Goal: Transaction & Acquisition: Purchase product/service

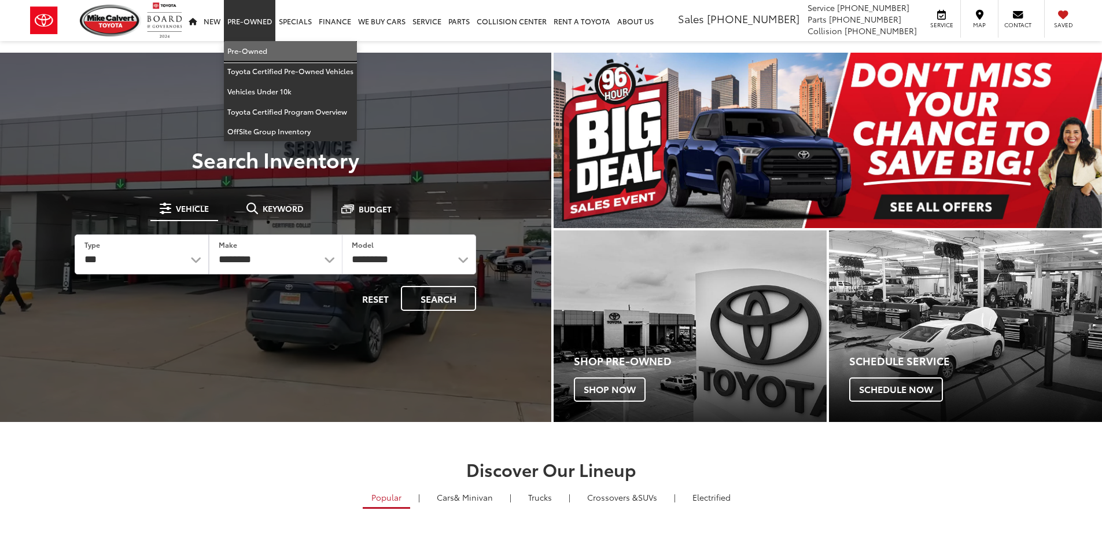
click at [260, 53] on link "Pre-Owned" at bounding box center [290, 51] width 133 height 20
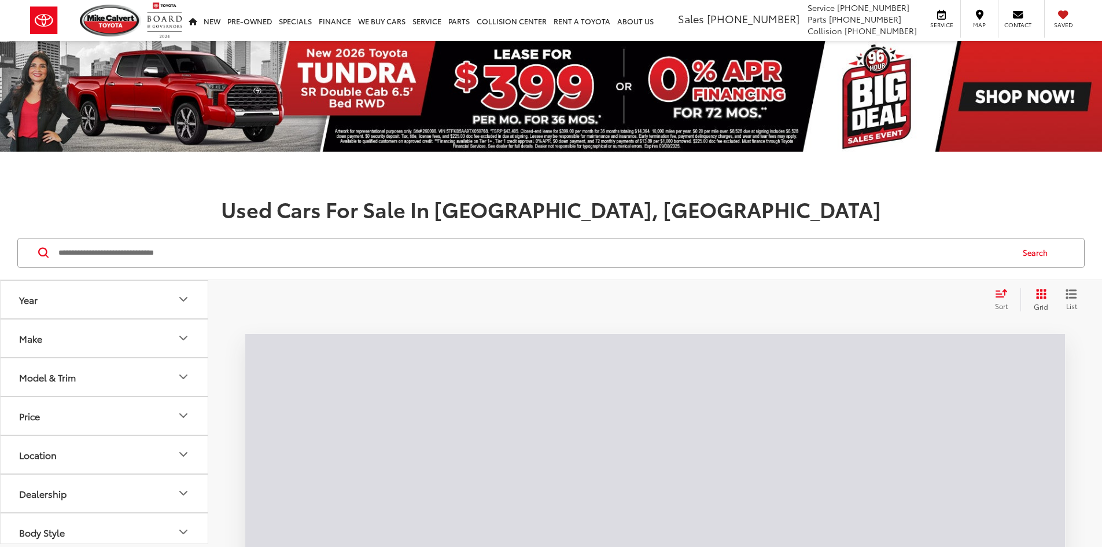
click at [273, 250] on input "Search by Make, Model, or Keyword" at bounding box center [534, 253] width 954 height 28
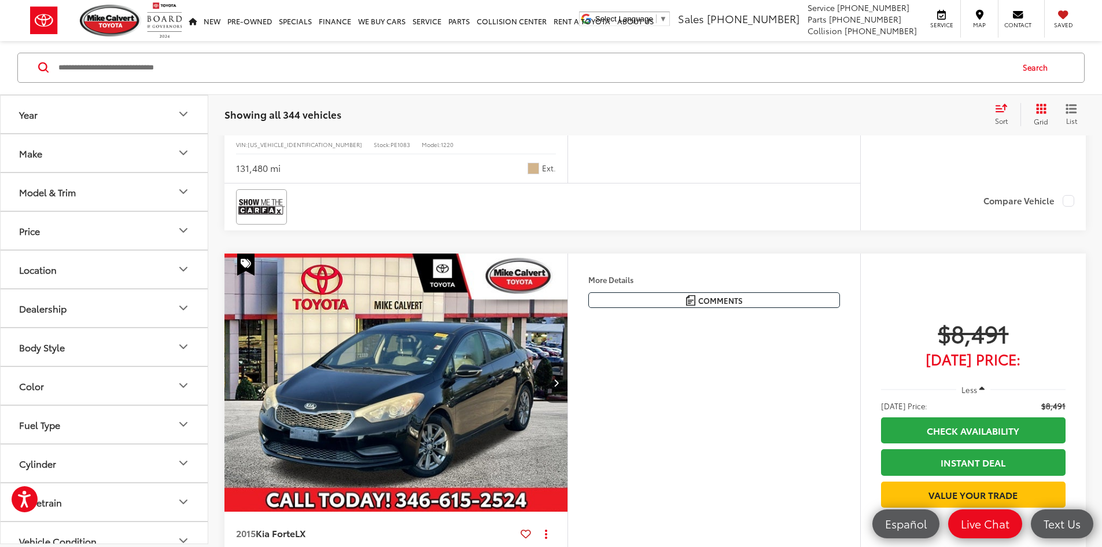
scroll to position [4453, 0]
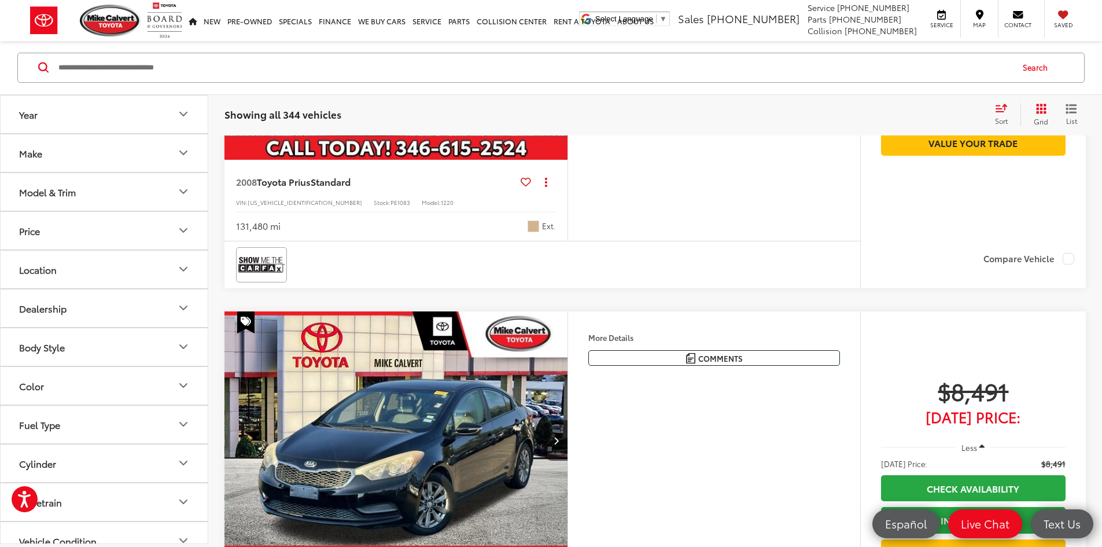
drag, startPoint x: 387, startPoint y: 327, endPoint x: 407, endPoint y: 290, distance: 41.4
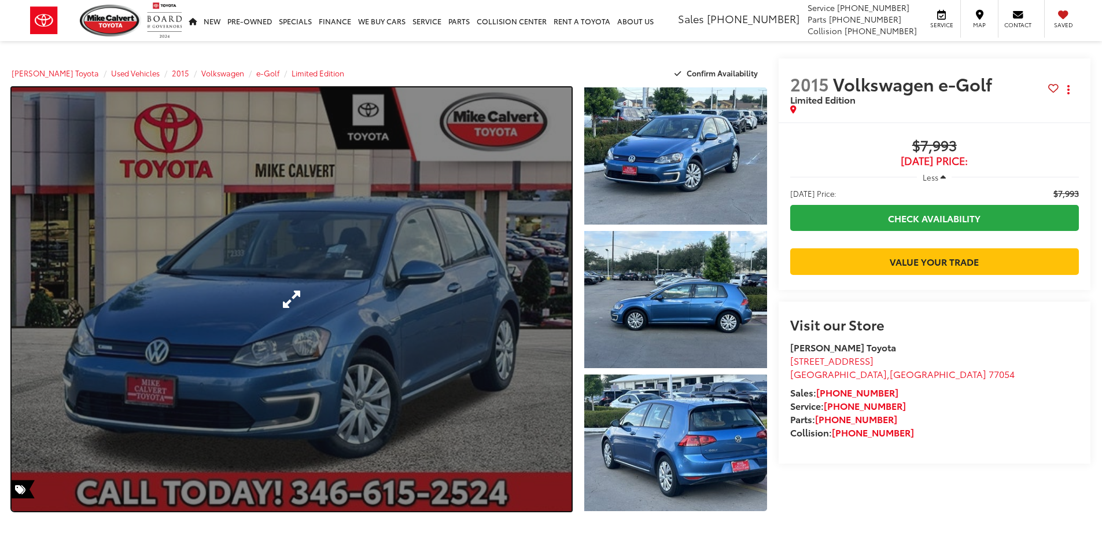
click at [427, 274] on link "Expand Photo 0" at bounding box center [292, 298] width 560 height 423
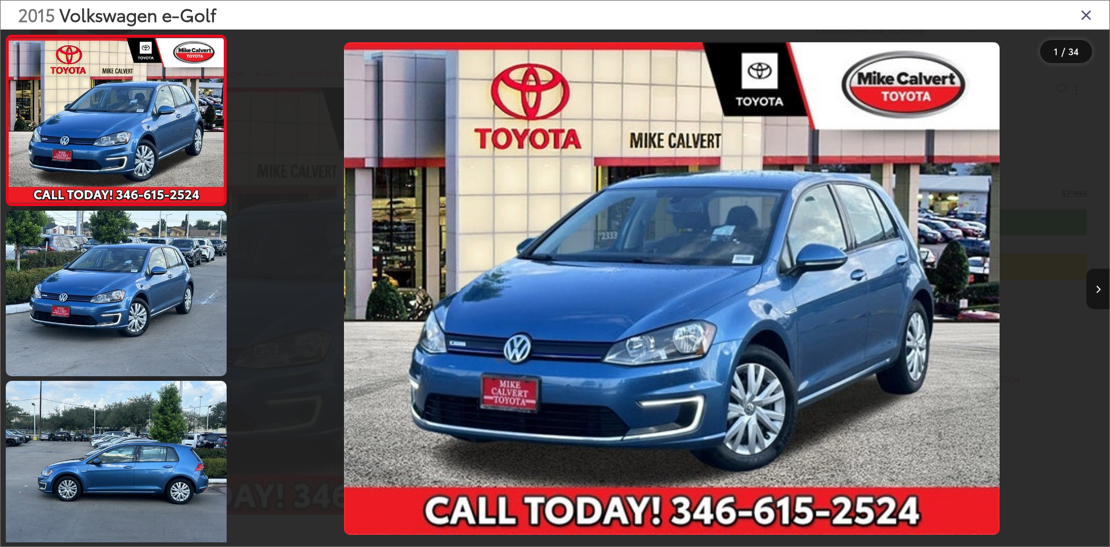
click at [1097, 286] on icon "Next image" at bounding box center [1098, 289] width 5 height 8
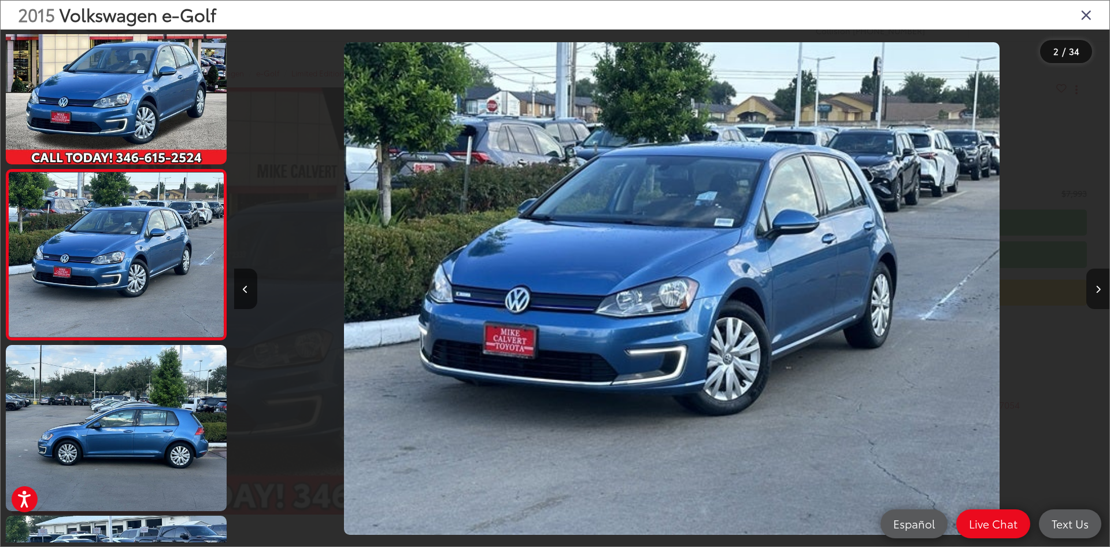
click at [1096, 286] on icon "Next image" at bounding box center [1098, 289] width 5 height 8
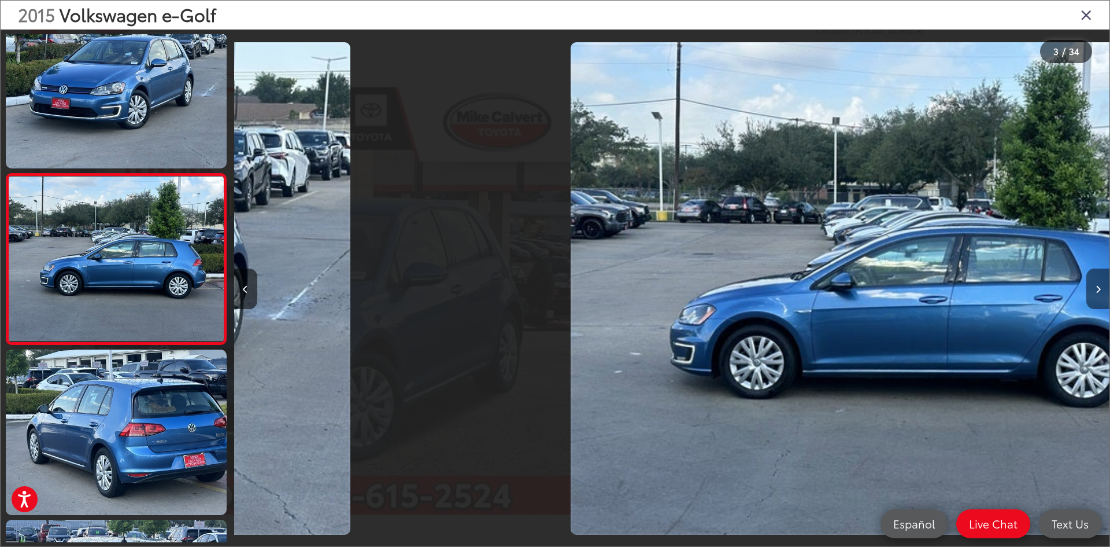
scroll to position [206, 0]
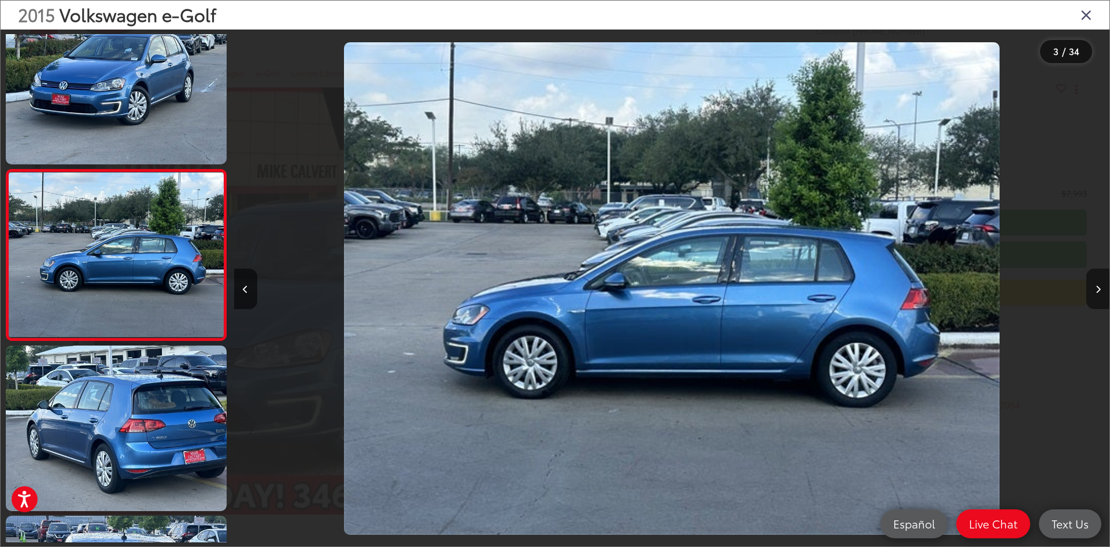
click at [1096, 286] on icon "Next image" at bounding box center [1098, 289] width 5 height 8
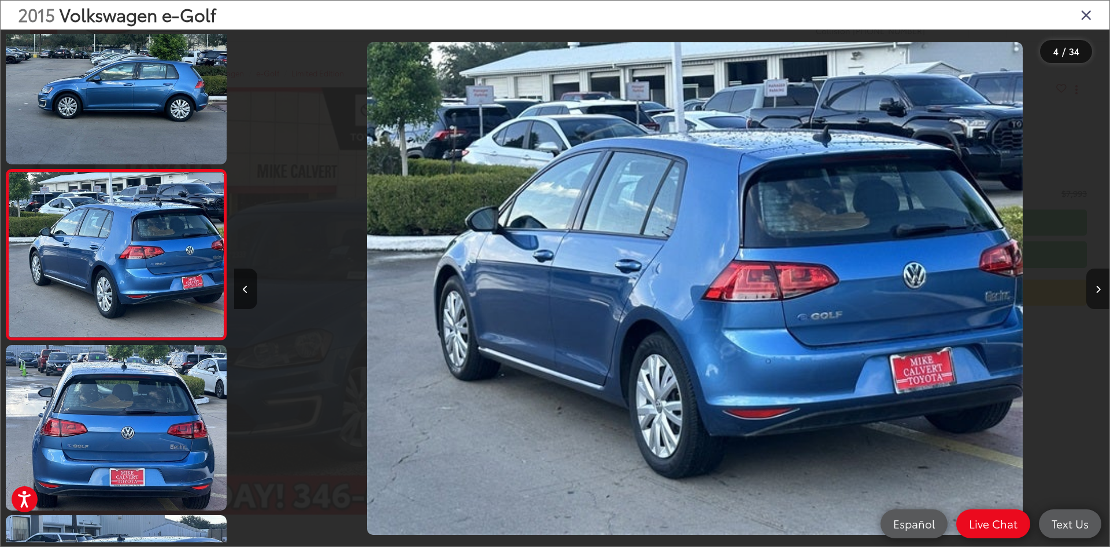
scroll to position [0, 2627]
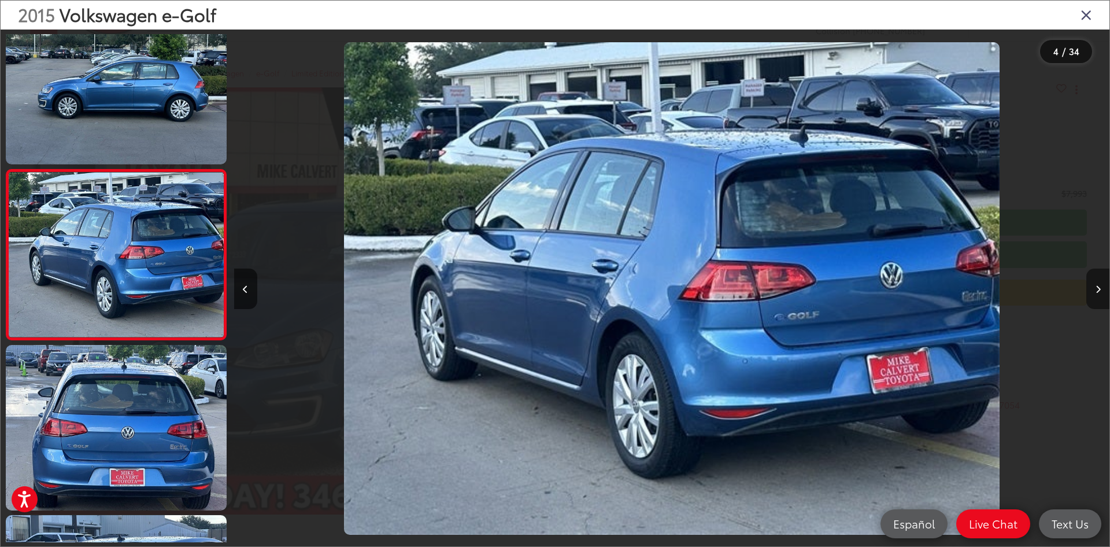
click at [1096, 286] on icon "Next image" at bounding box center [1098, 289] width 5 height 8
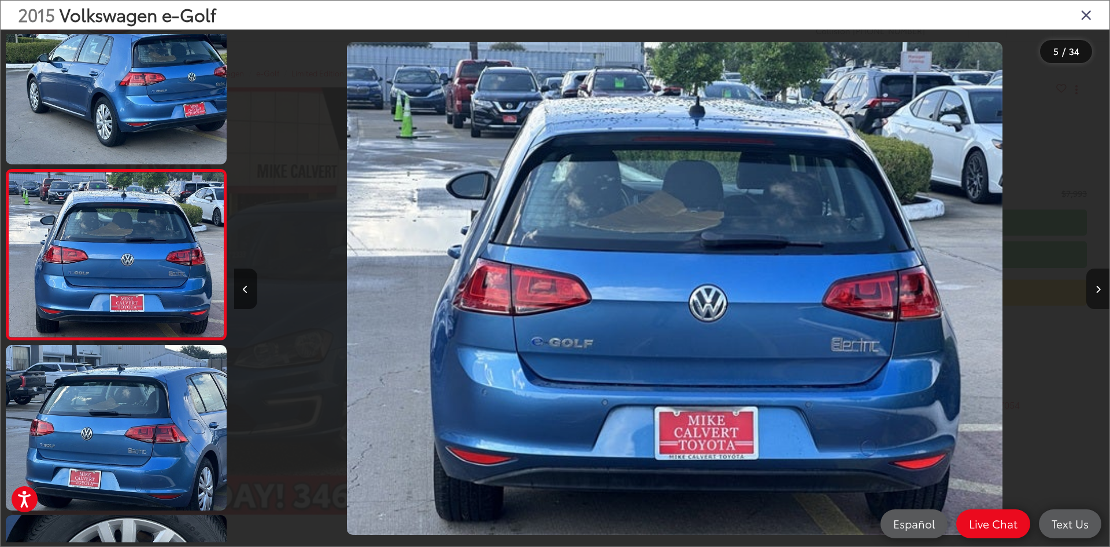
scroll to position [0, 3504]
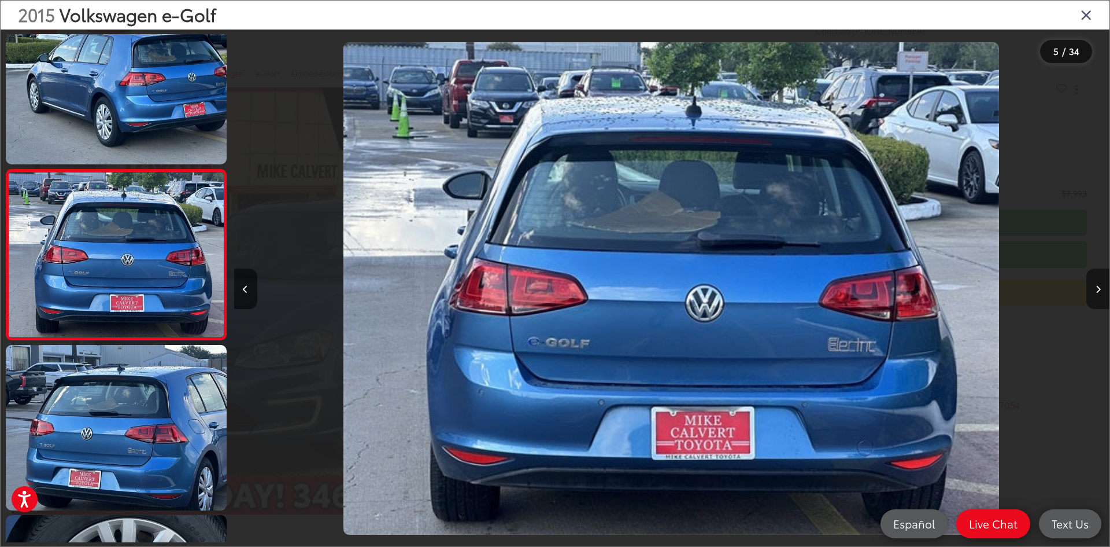
click at [1096, 286] on icon "Next image" at bounding box center [1098, 289] width 5 height 8
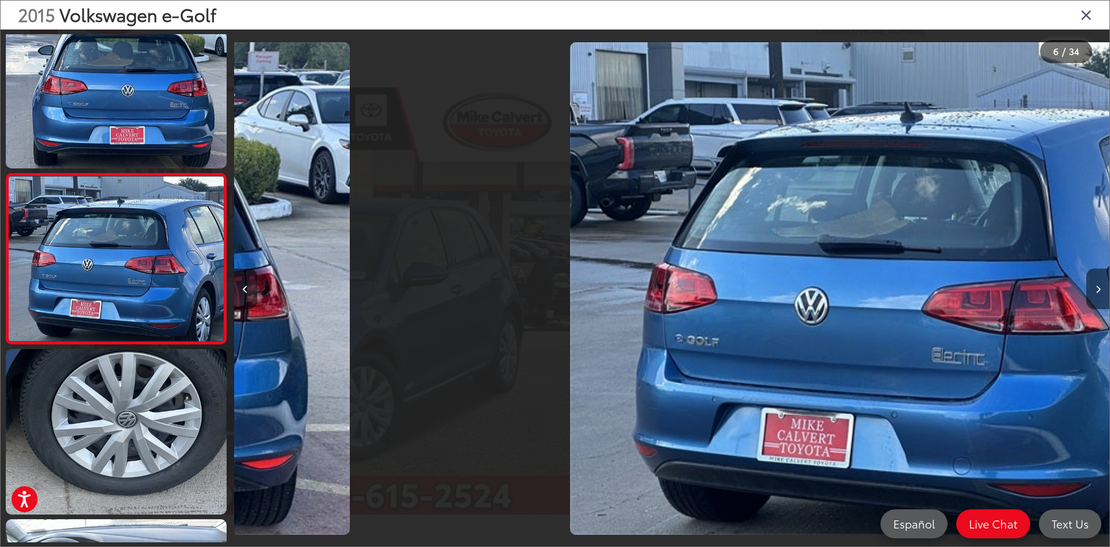
scroll to position [717, 0]
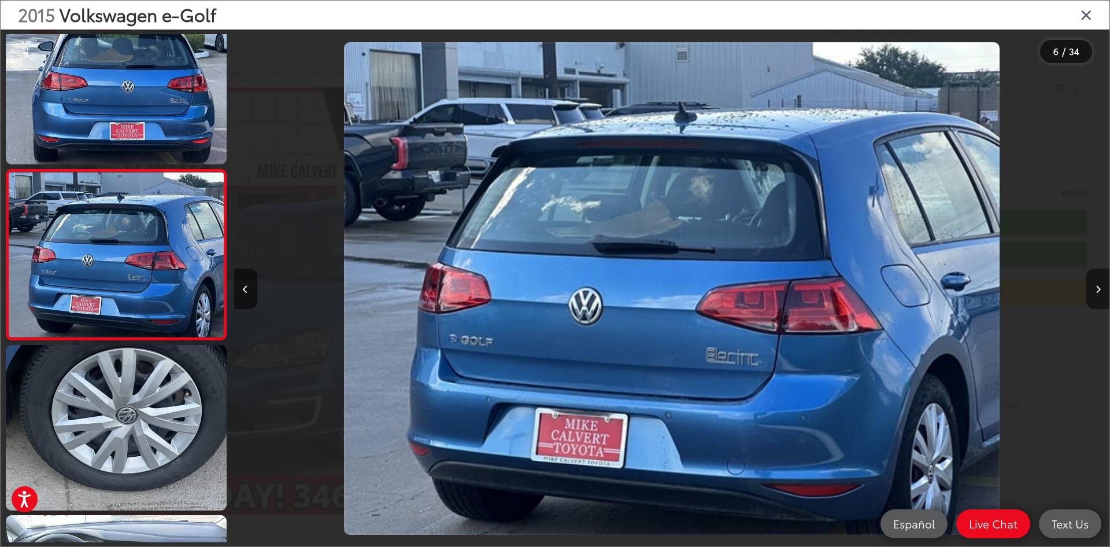
click at [1096, 286] on icon "Next image" at bounding box center [1098, 289] width 5 height 8
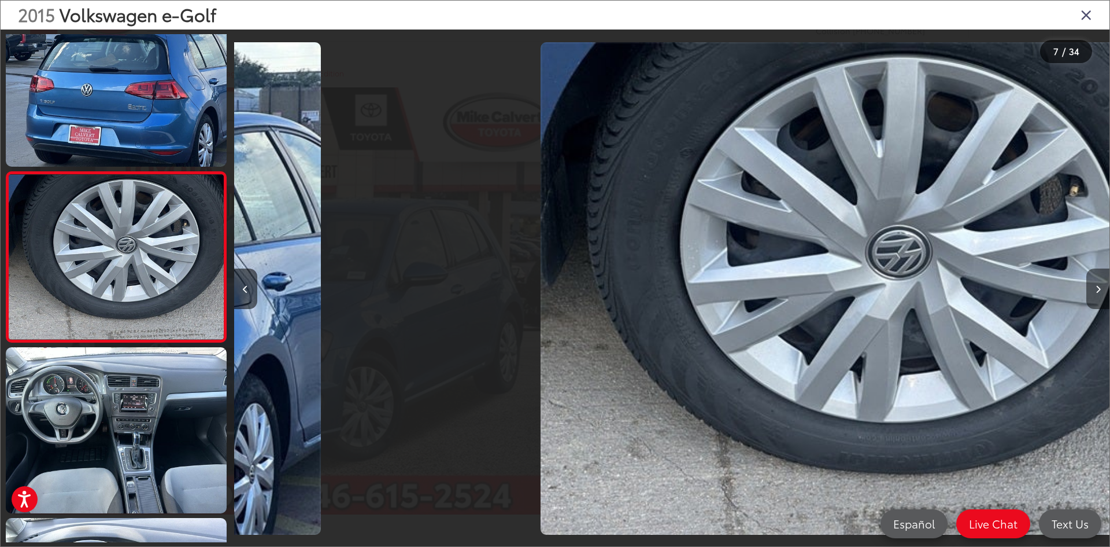
scroll to position [887, 0]
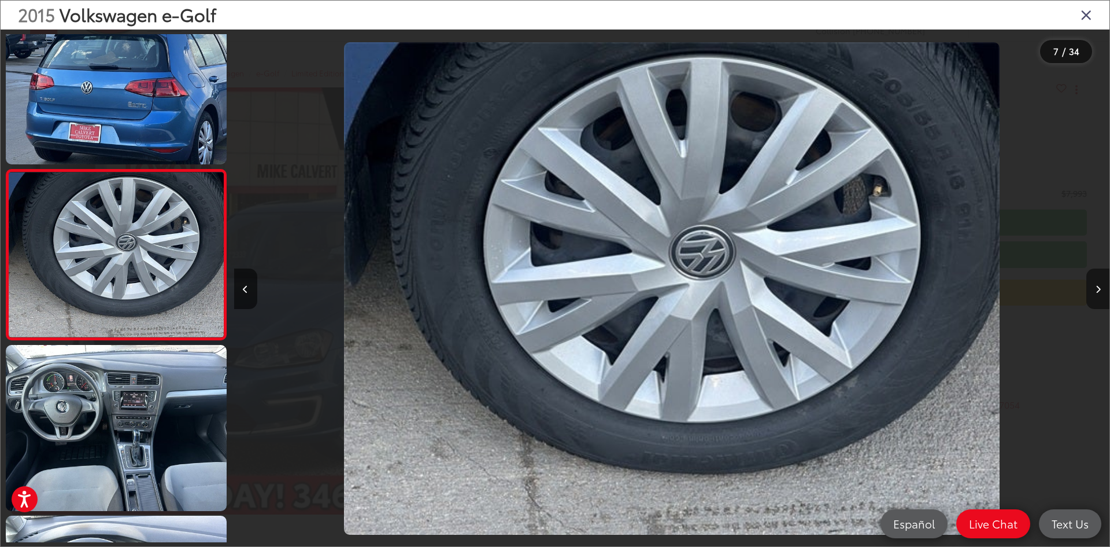
click at [1096, 286] on icon "Next image" at bounding box center [1098, 289] width 5 height 8
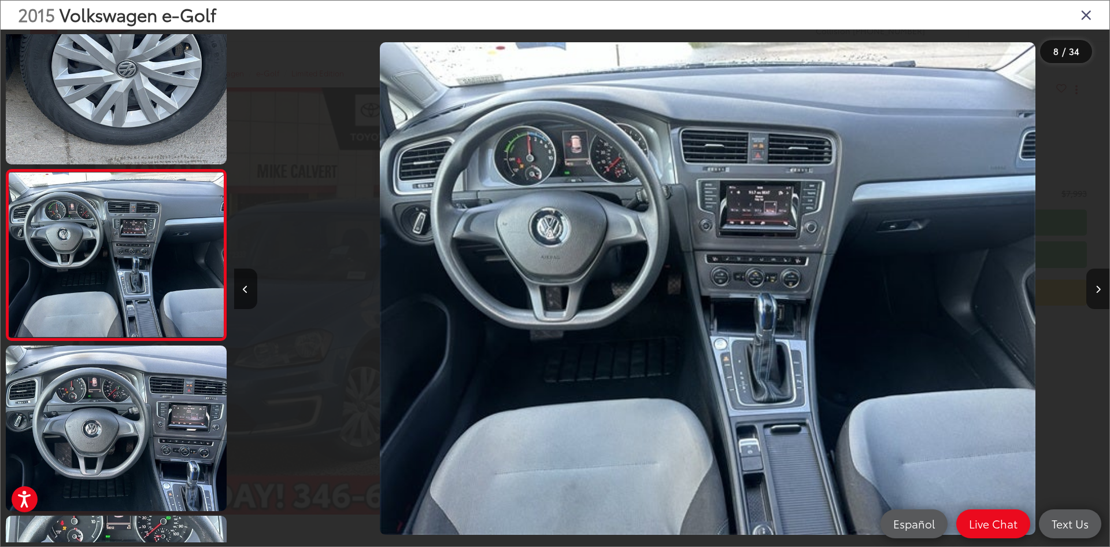
scroll to position [0, 6131]
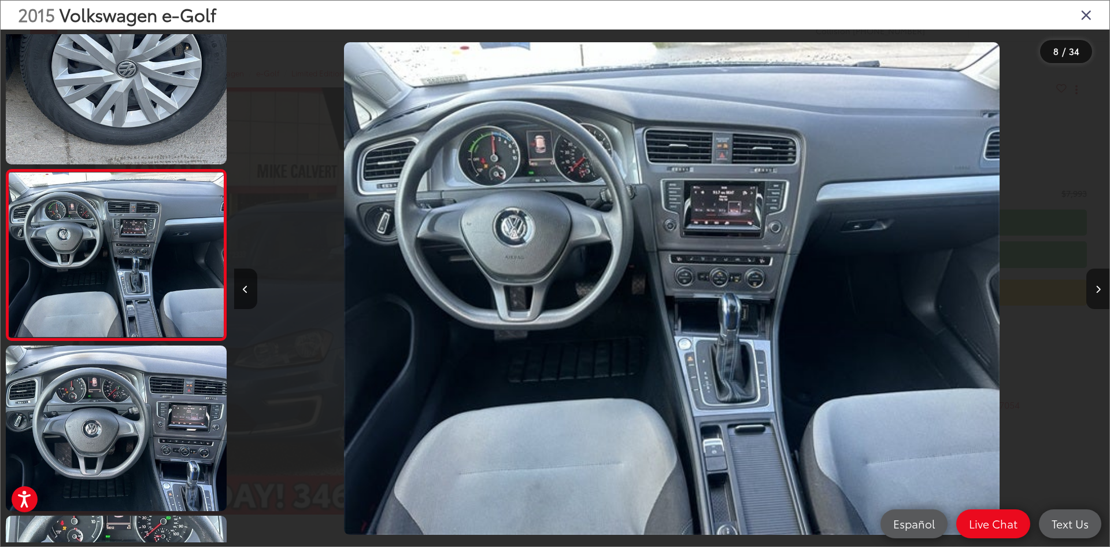
click at [1096, 286] on icon "Next image" at bounding box center [1098, 289] width 5 height 8
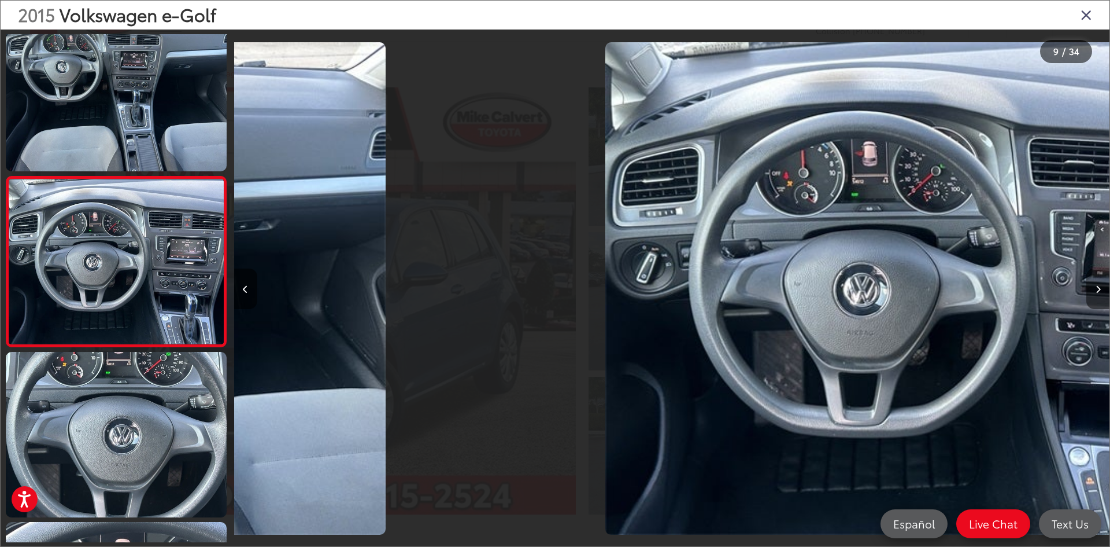
scroll to position [1227, 0]
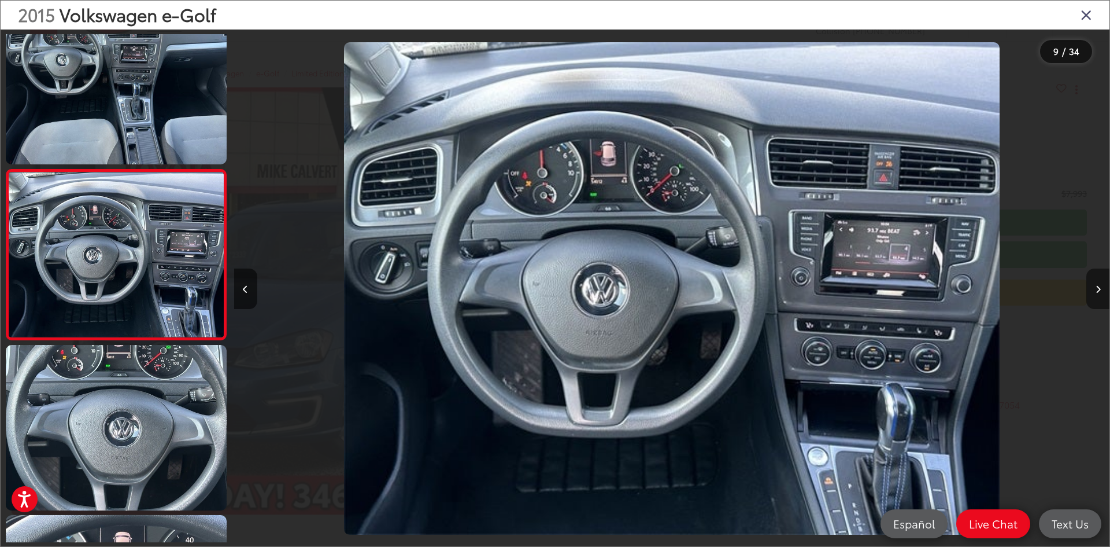
click at [1096, 286] on icon "Next image" at bounding box center [1098, 289] width 5 height 8
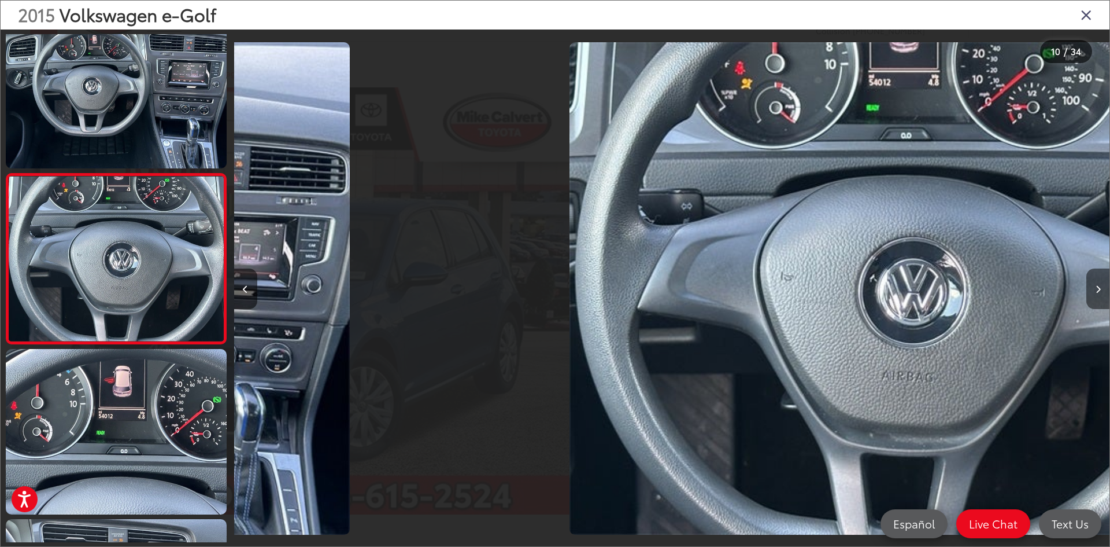
scroll to position [1397, 0]
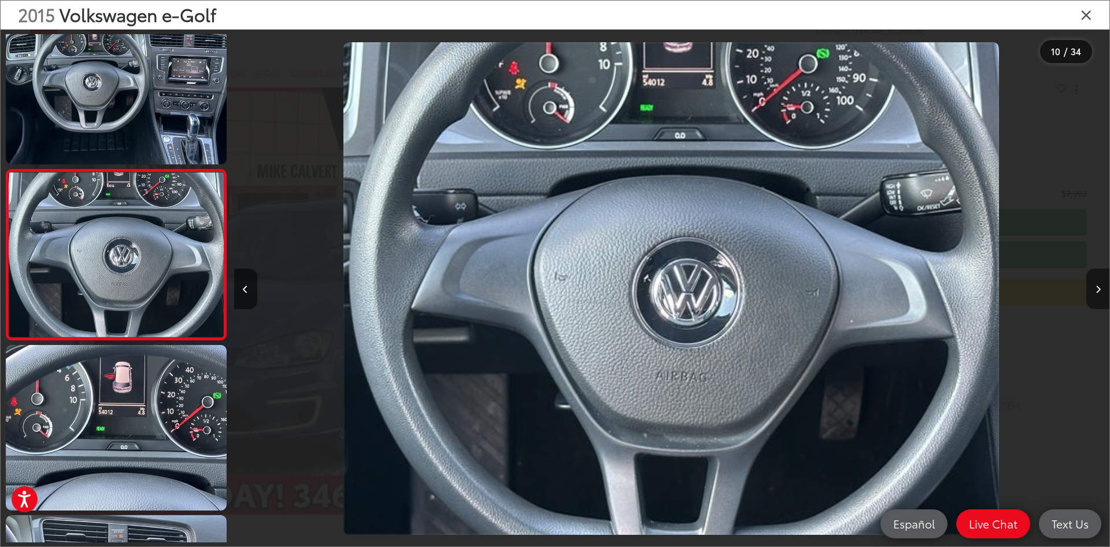
click at [1096, 286] on icon "Next image" at bounding box center [1098, 289] width 5 height 8
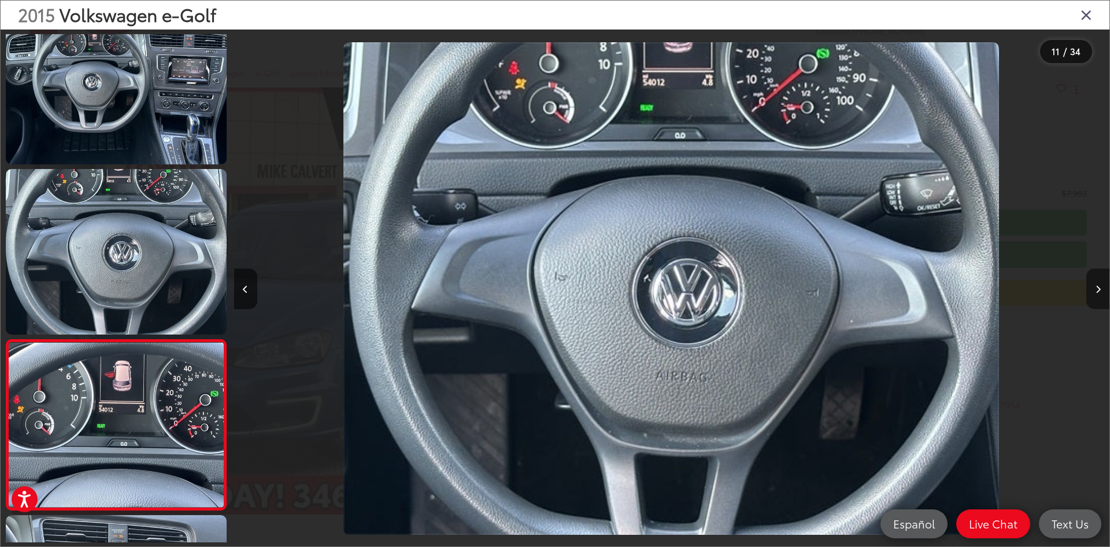
scroll to position [0, 0]
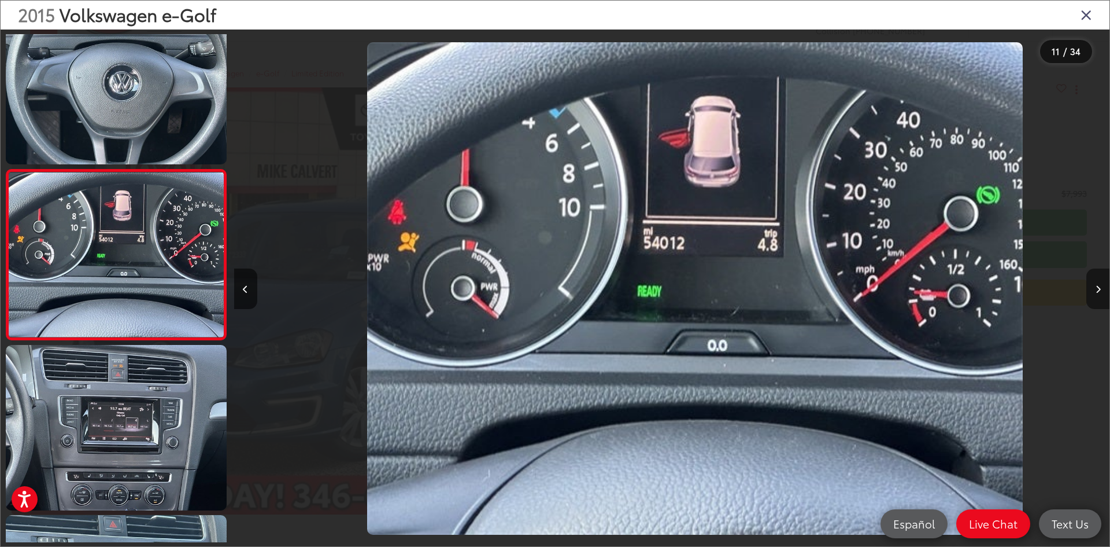
click at [1096, 286] on icon "Next image" at bounding box center [1098, 289] width 5 height 8
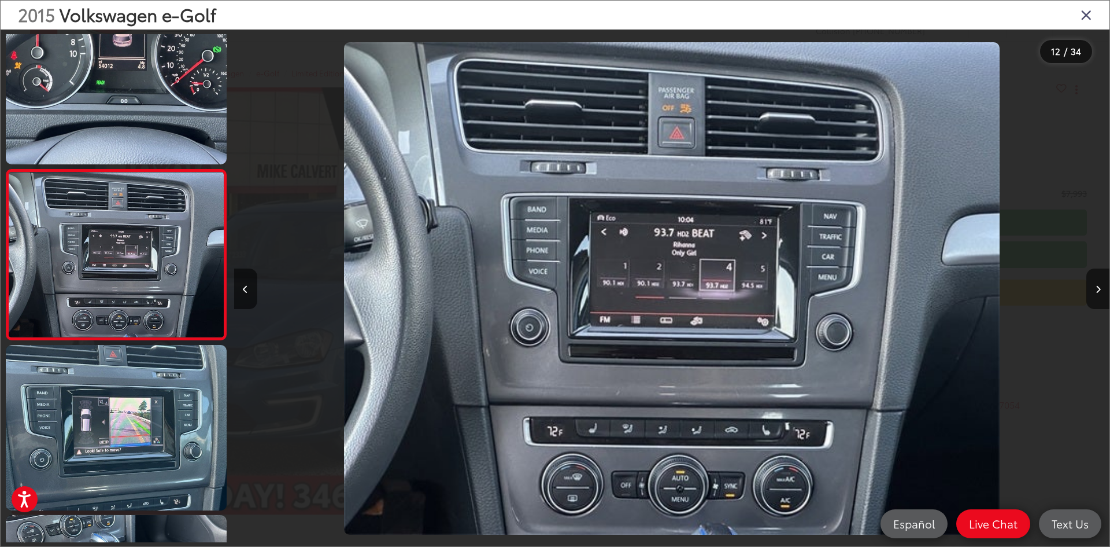
click at [1088, 9] on icon "Close gallery" at bounding box center [1087, 14] width 12 height 15
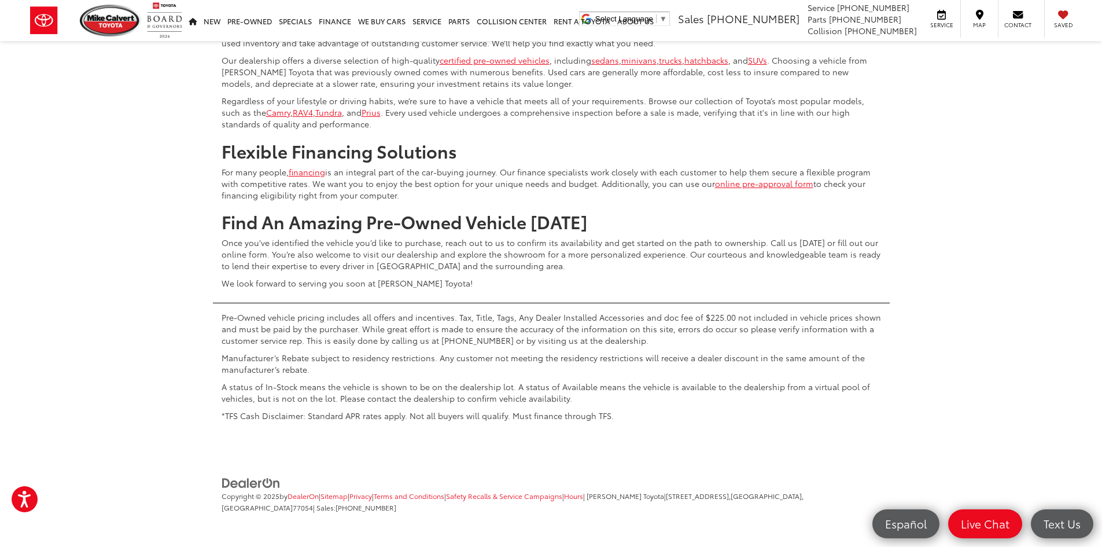
scroll to position [5679, 0]
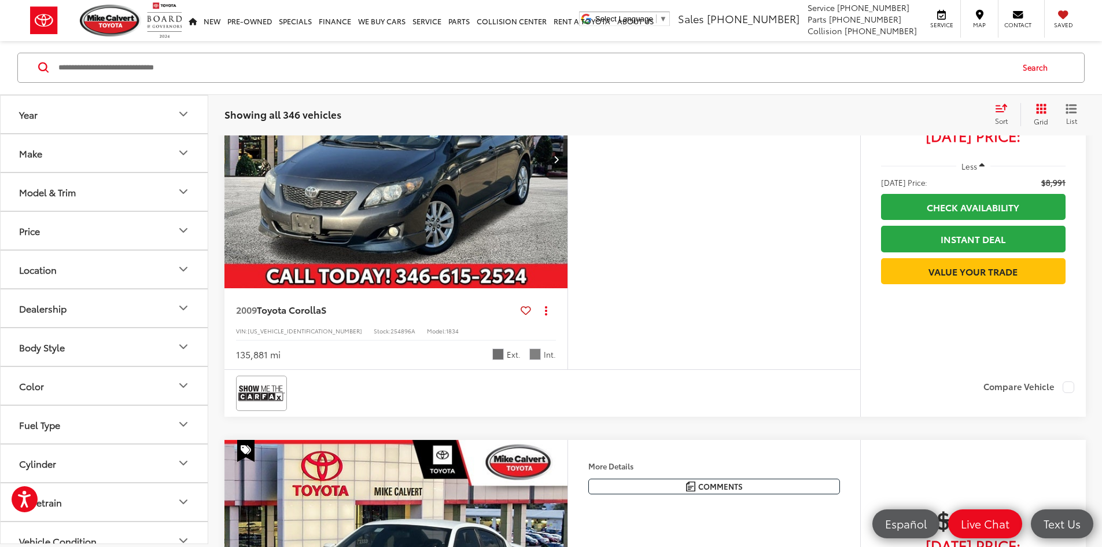
scroll to position [1168, 0]
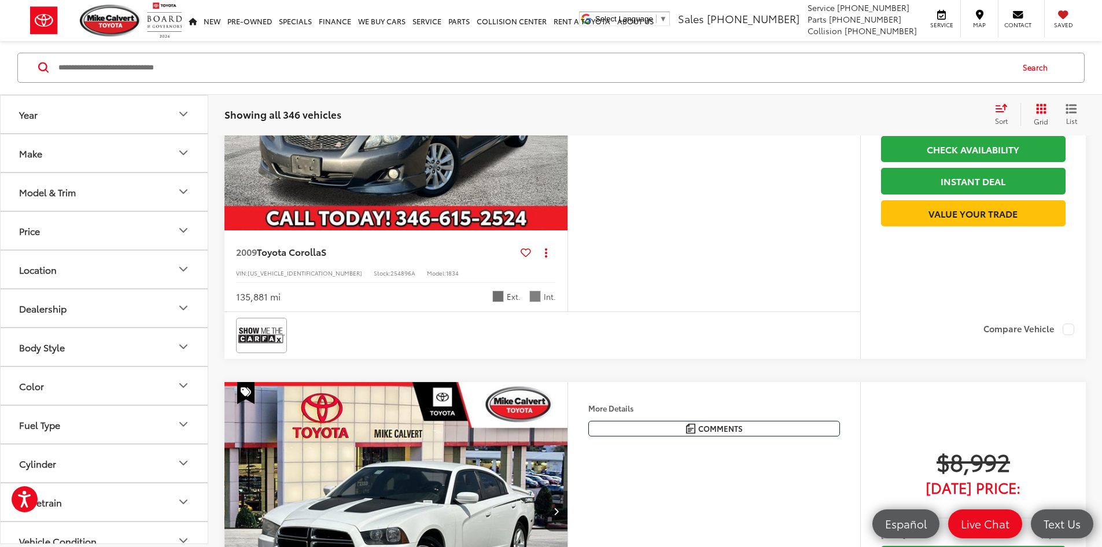
click at [526, 231] on img "2009 Toyota Corolla S 0" at bounding box center [396, 101] width 345 height 259
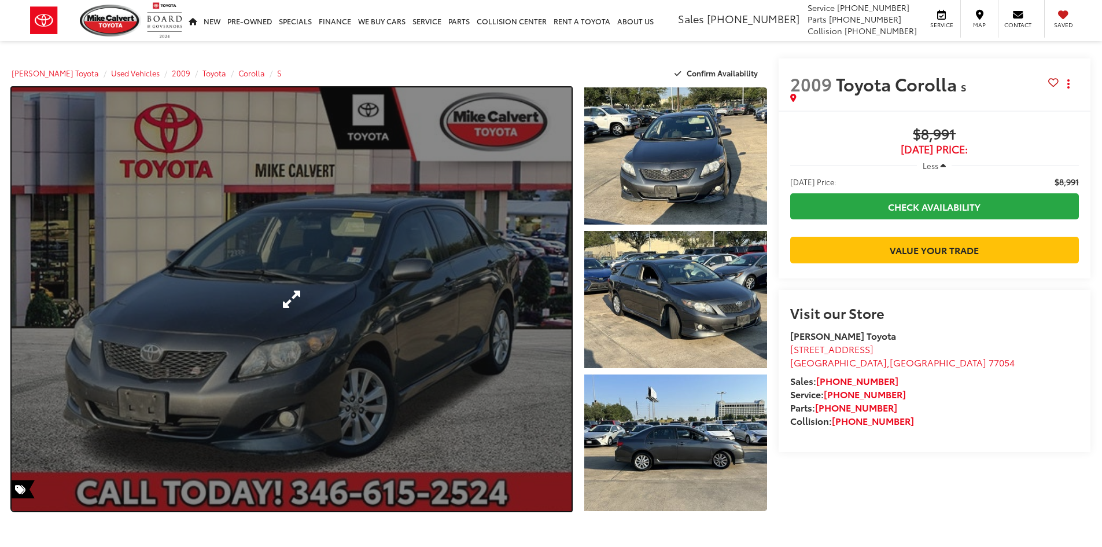
click at [326, 309] on link "Expand Photo 0" at bounding box center [292, 298] width 560 height 423
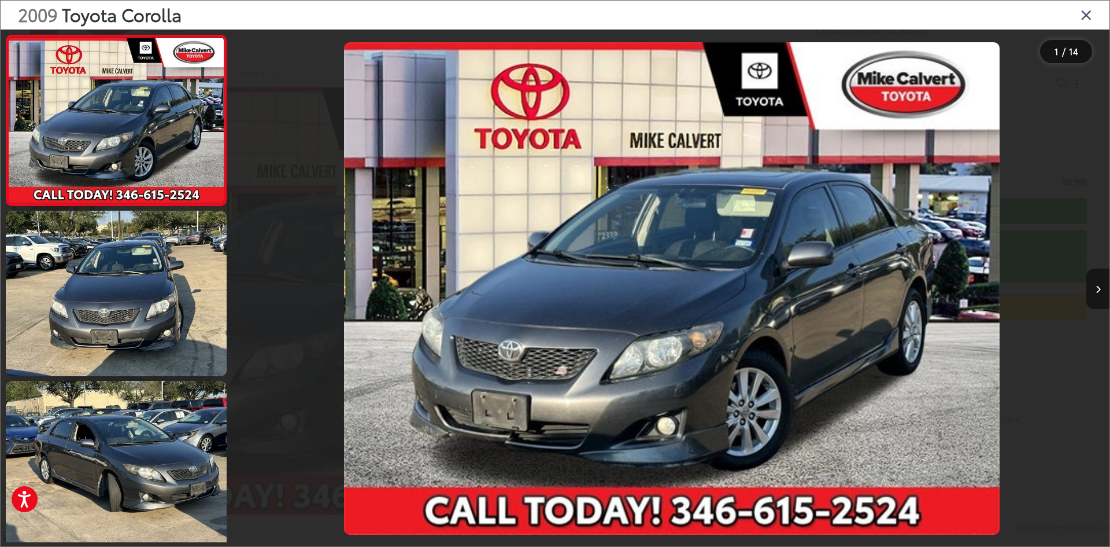
click at [1096, 291] on icon "Next image" at bounding box center [1098, 289] width 5 height 8
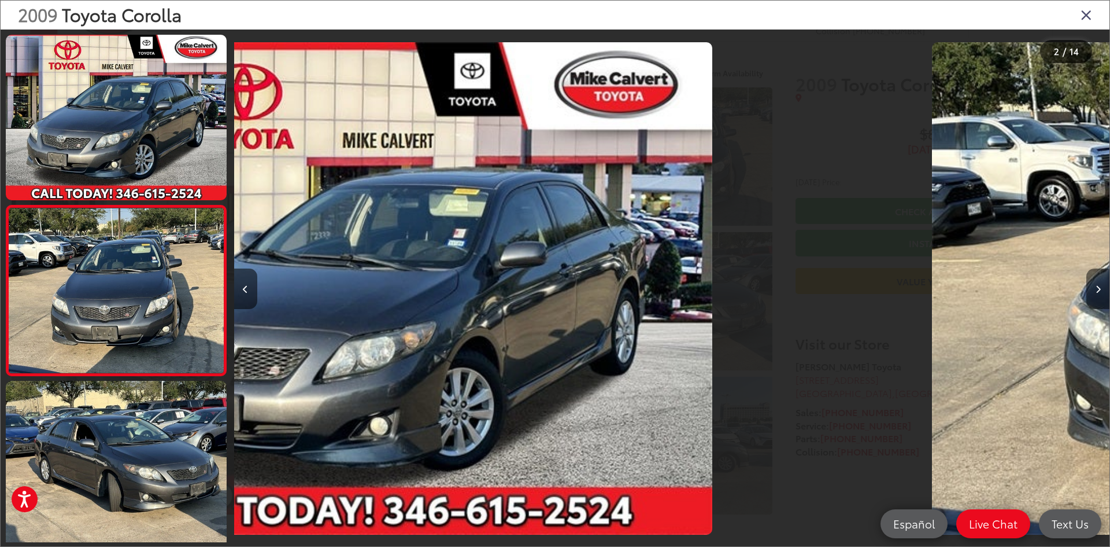
scroll to position [36, 0]
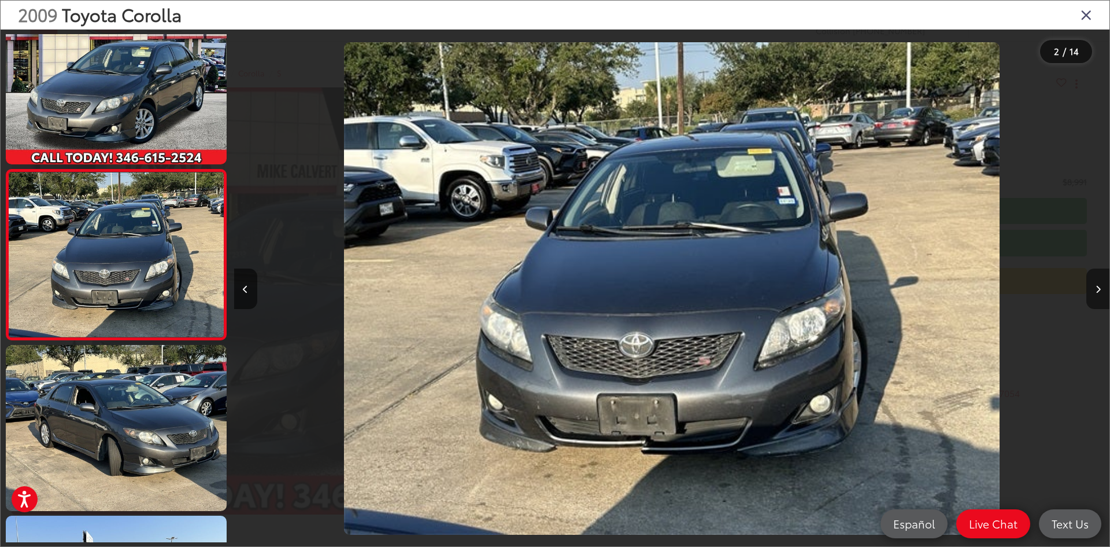
click at [1096, 291] on icon "Next image" at bounding box center [1098, 289] width 5 height 8
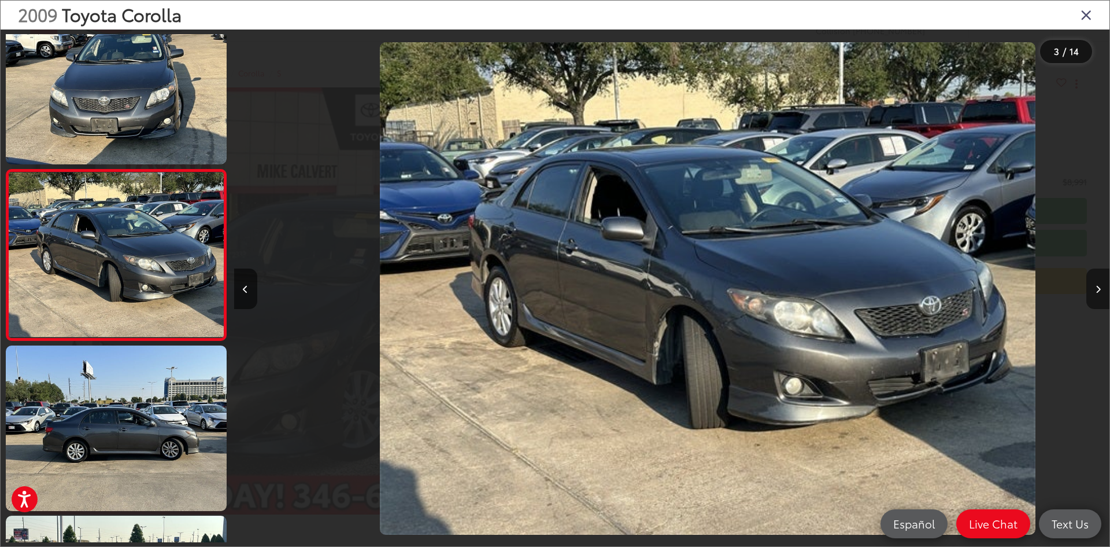
scroll to position [0, 1752]
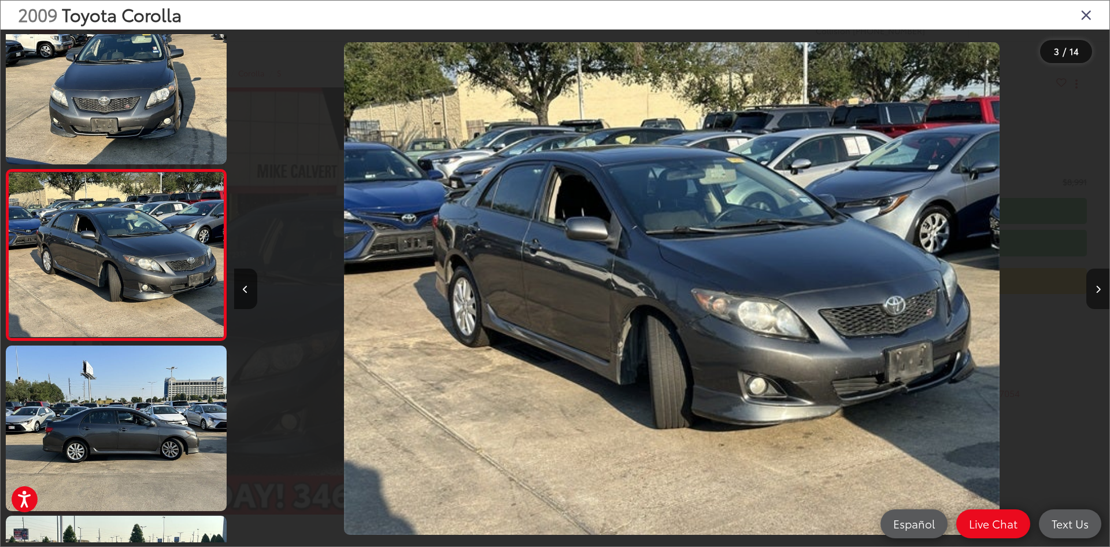
click at [1096, 291] on icon "Next image" at bounding box center [1098, 289] width 5 height 8
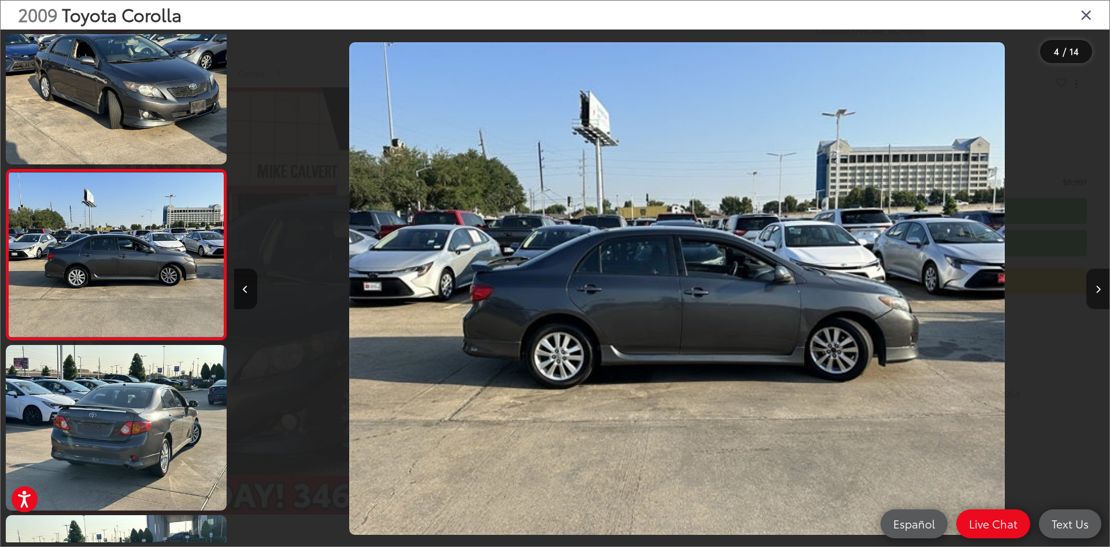
scroll to position [0, 2627]
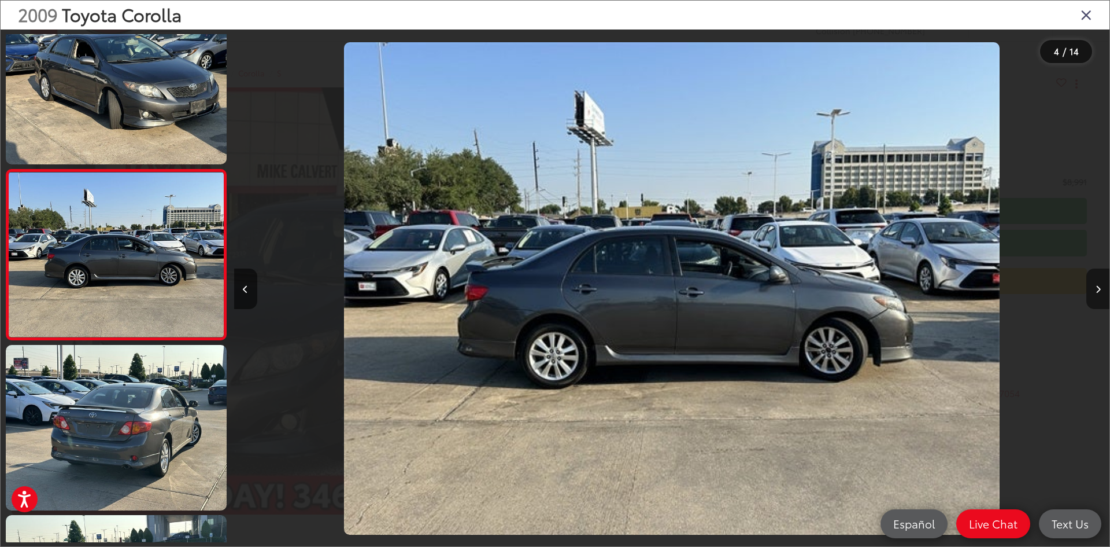
click at [1096, 291] on icon "Next image" at bounding box center [1098, 289] width 5 height 8
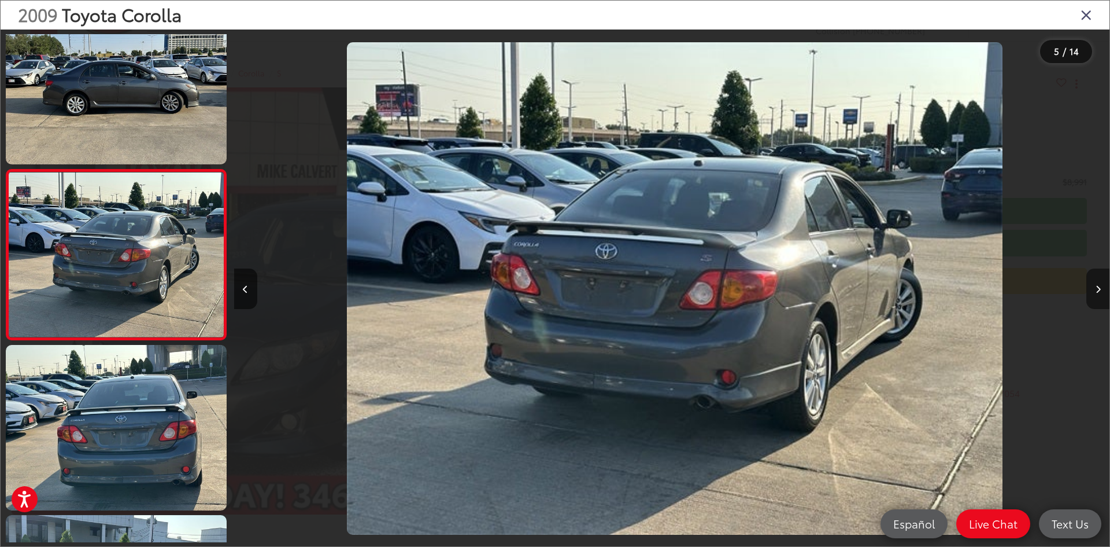
scroll to position [0, 3504]
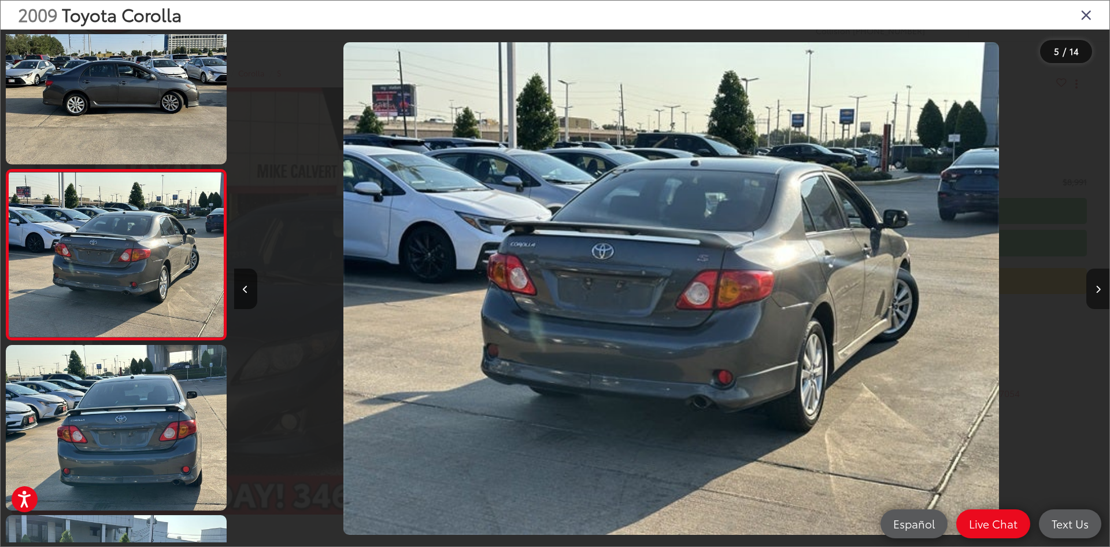
click at [1097, 289] on icon "Next image" at bounding box center [1098, 289] width 5 height 8
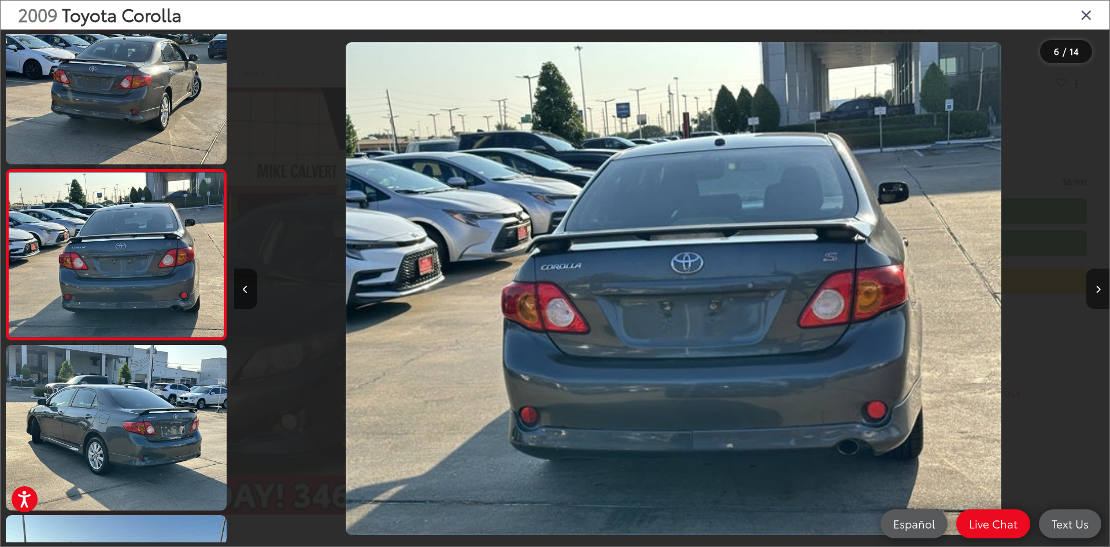
scroll to position [0, 4379]
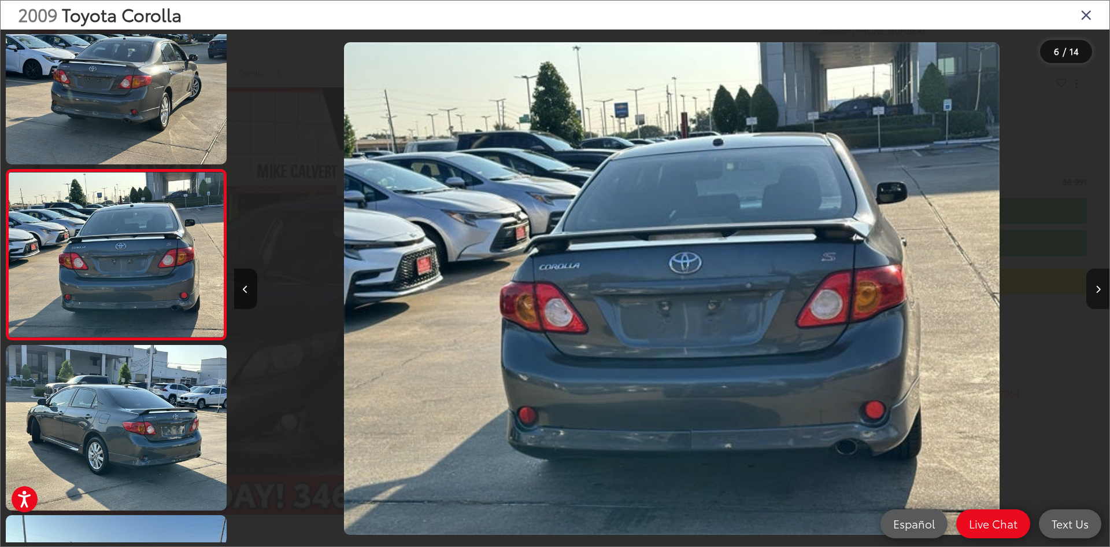
click at [1097, 289] on icon "Next image" at bounding box center [1098, 289] width 5 height 8
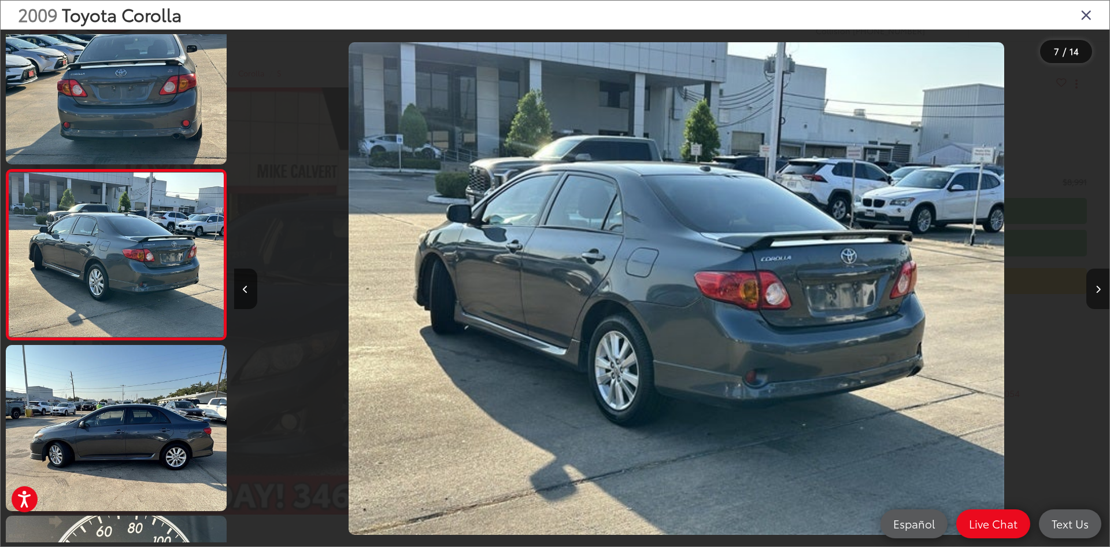
scroll to position [0, 5255]
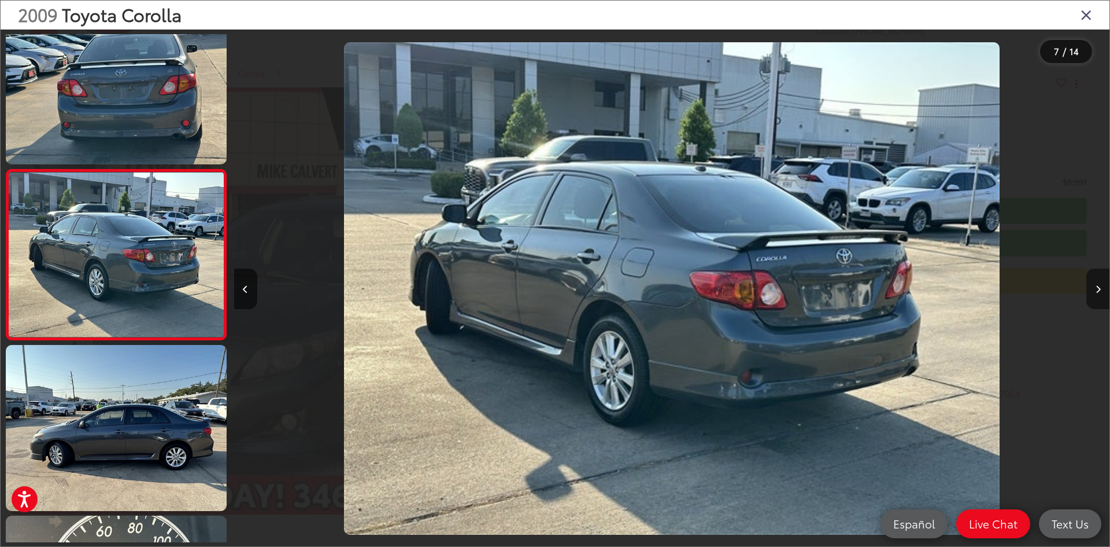
click at [1097, 289] on icon "Next image" at bounding box center [1098, 289] width 5 height 8
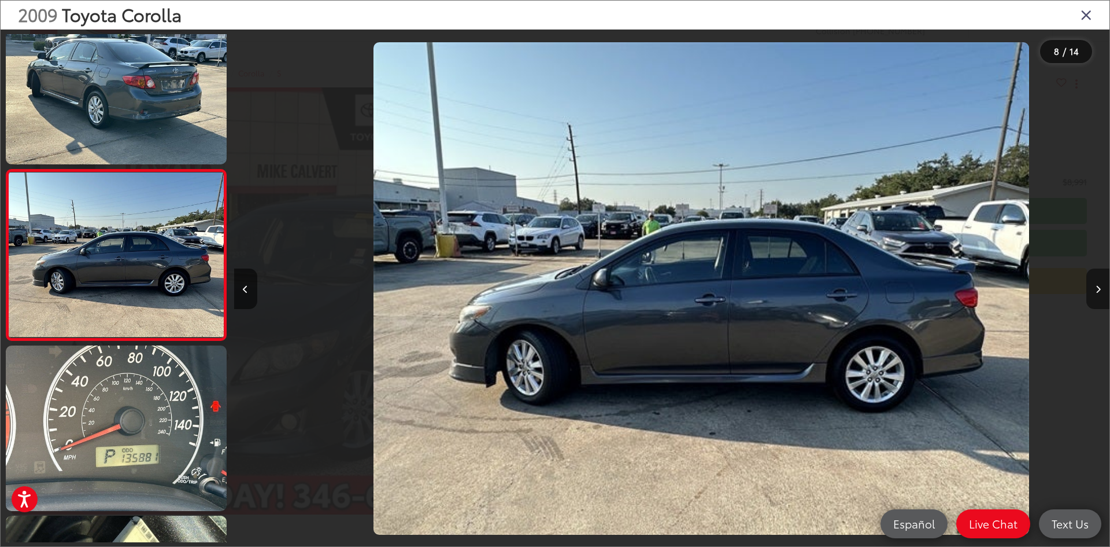
scroll to position [0, 0]
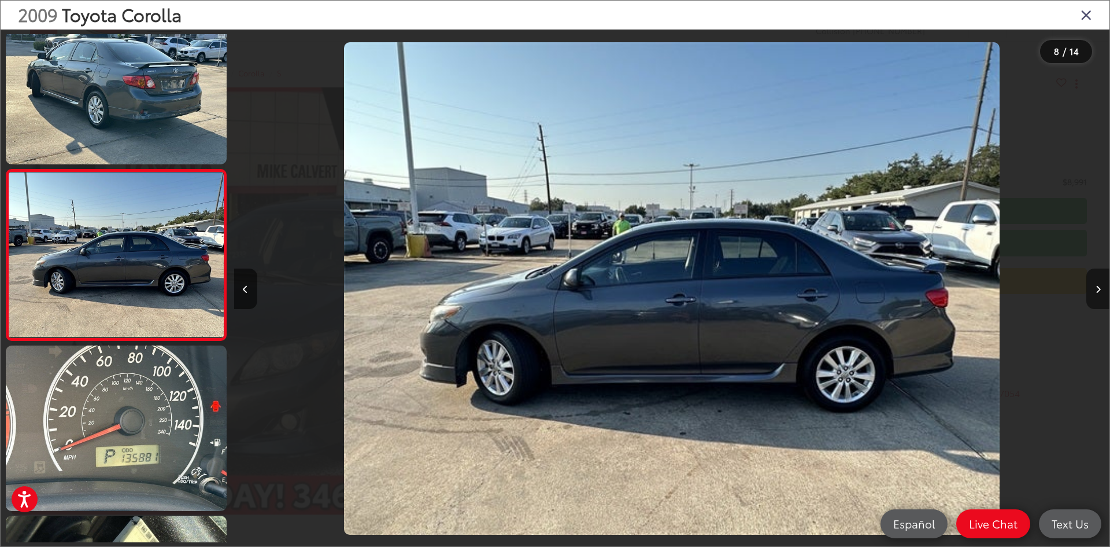
click at [1097, 289] on icon "Next image" at bounding box center [1098, 289] width 5 height 8
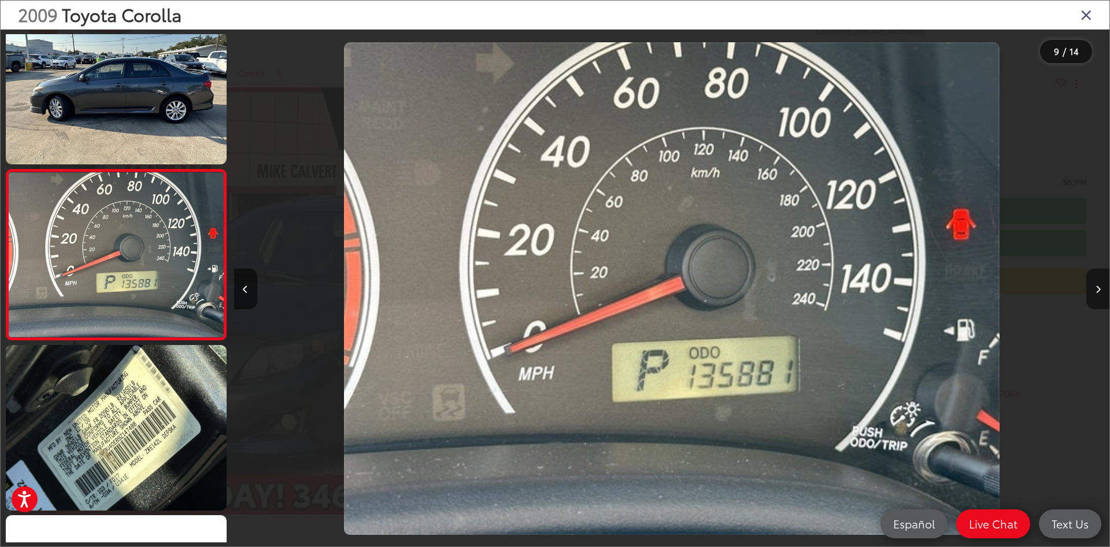
click at [1097, 289] on icon "Next image" at bounding box center [1098, 289] width 5 height 8
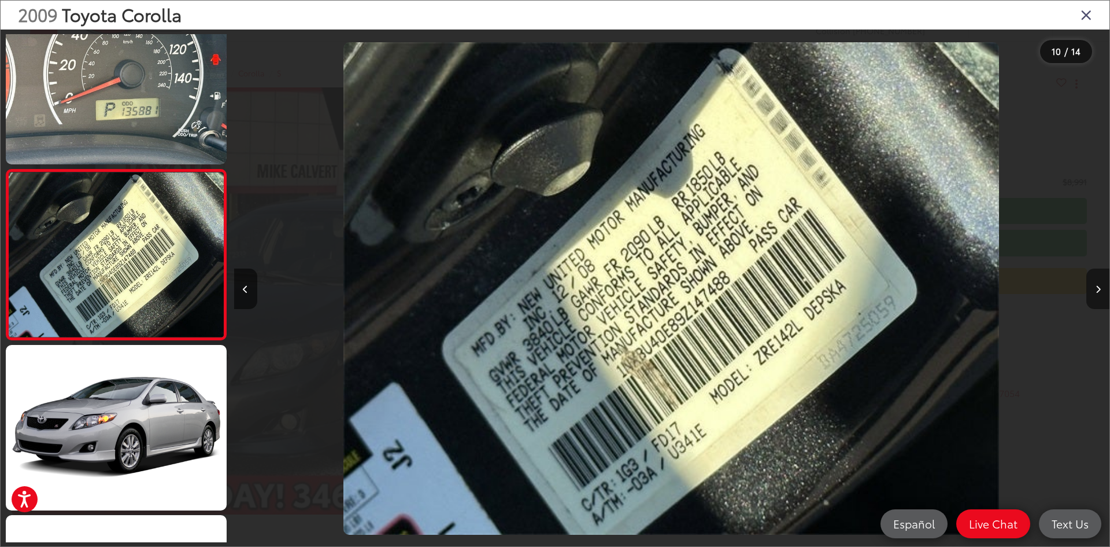
click at [1097, 289] on icon "Next image" at bounding box center [1098, 289] width 5 height 8
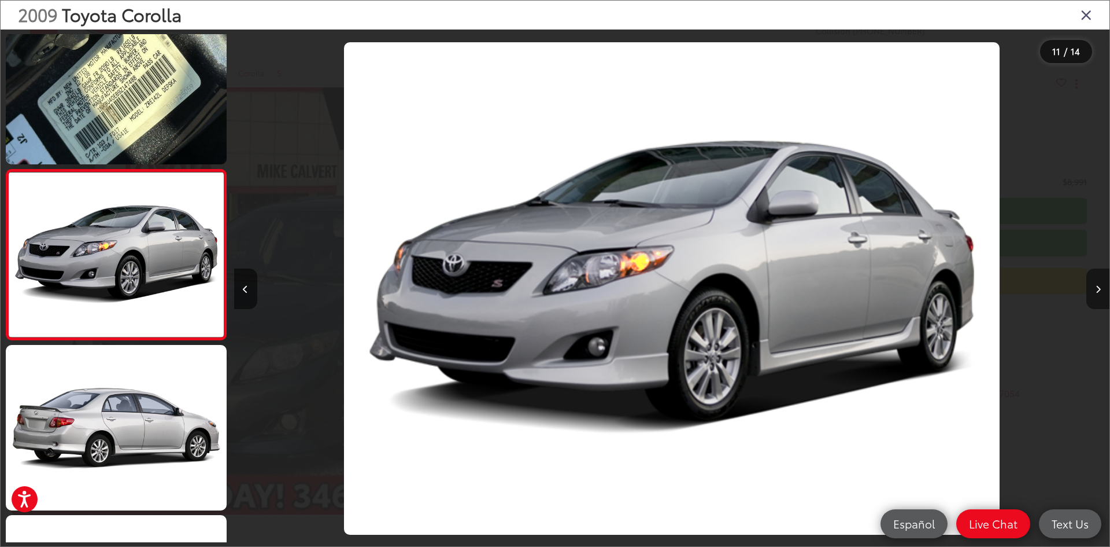
click at [1097, 289] on icon "Next image" at bounding box center [1098, 289] width 5 height 8
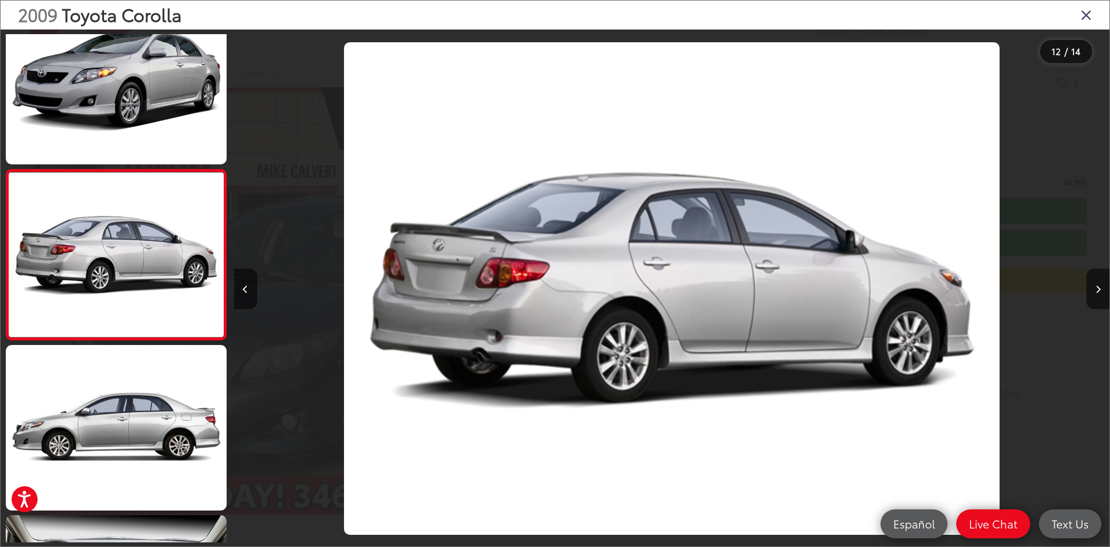
click at [1088, 11] on icon "Close gallery" at bounding box center [1087, 14] width 12 height 15
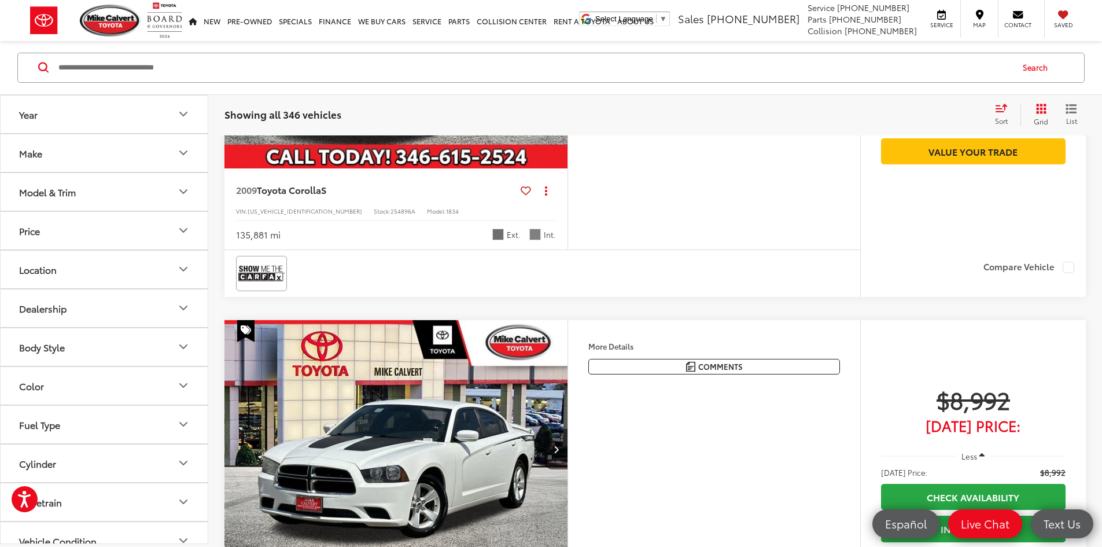
scroll to position [1226, 0]
click at [264, 289] on img at bounding box center [261, 274] width 46 height 31
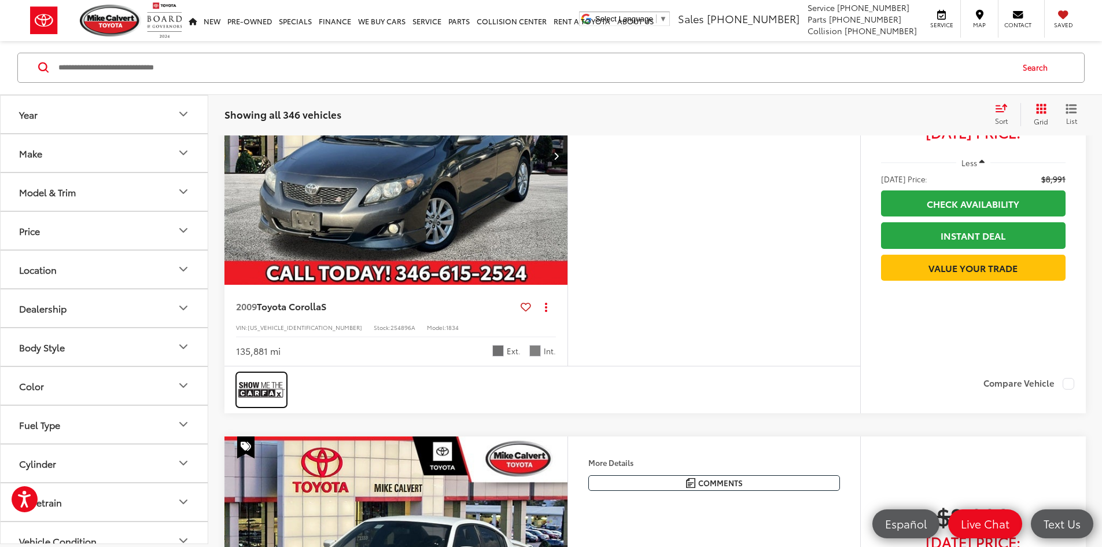
scroll to position [1168, 0]
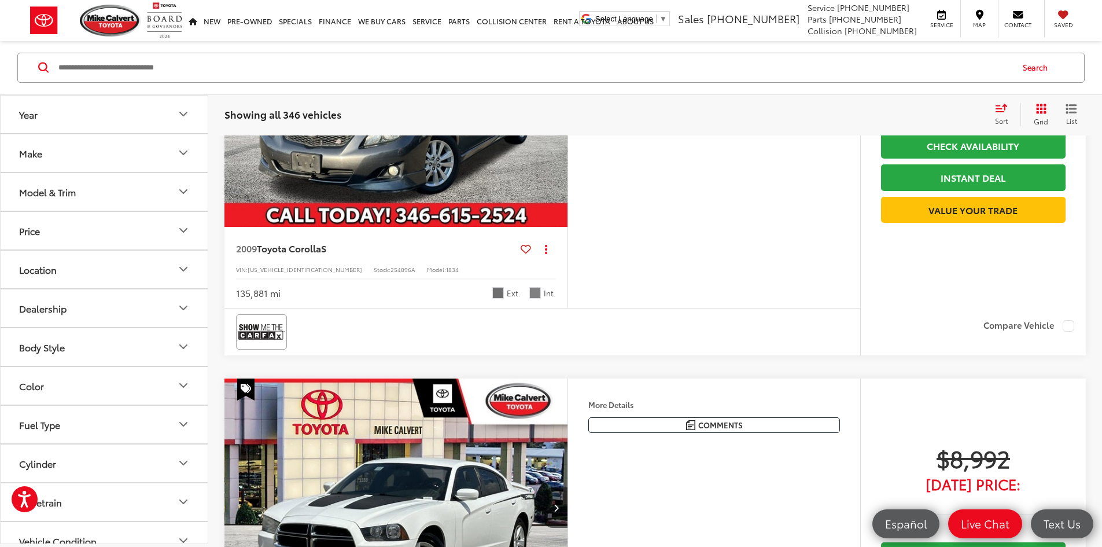
click at [412, 227] on img "2009 Toyota Corolla S 0" at bounding box center [396, 98] width 345 height 259
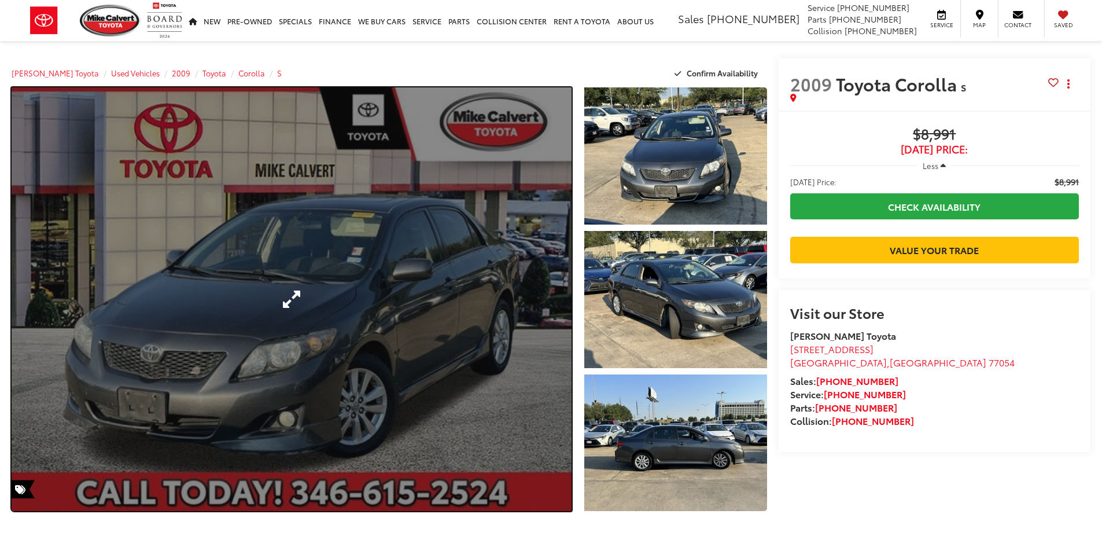
click at [330, 302] on link "Expand Photo 0" at bounding box center [292, 298] width 560 height 423
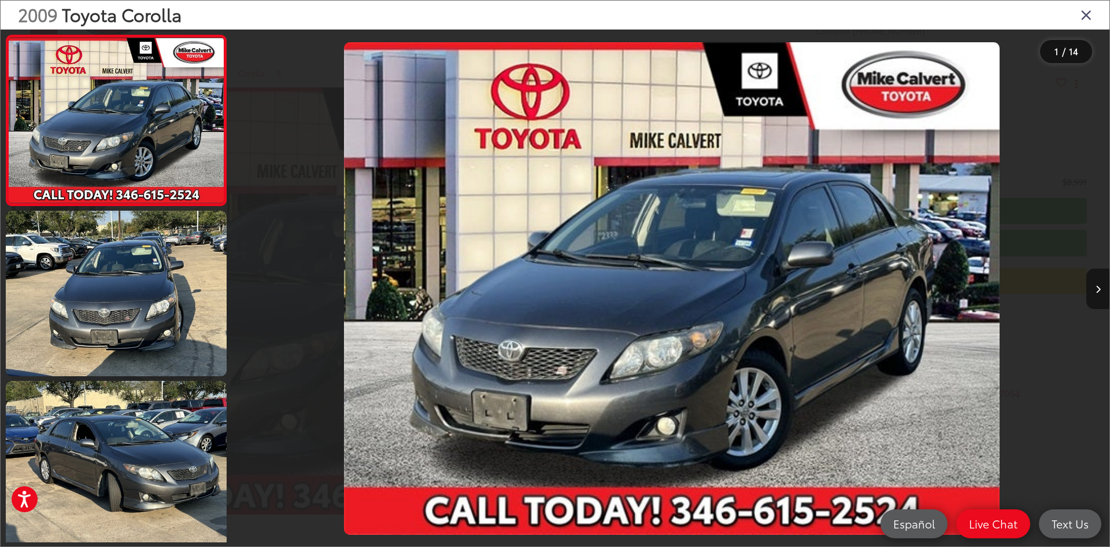
click at [1101, 283] on button "Next image" at bounding box center [1098, 288] width 23 height 40
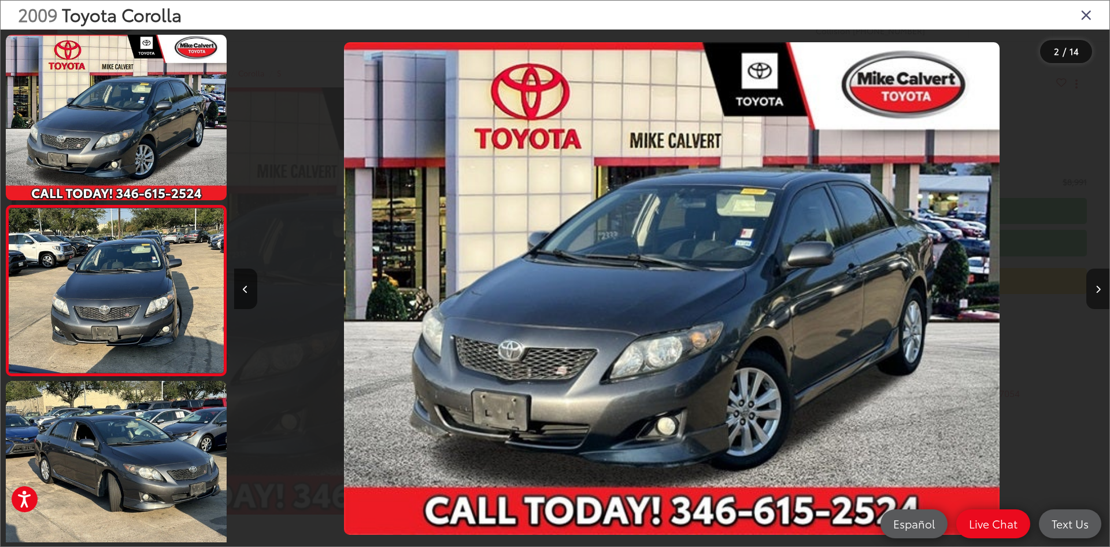
scroll to position [36, 0]
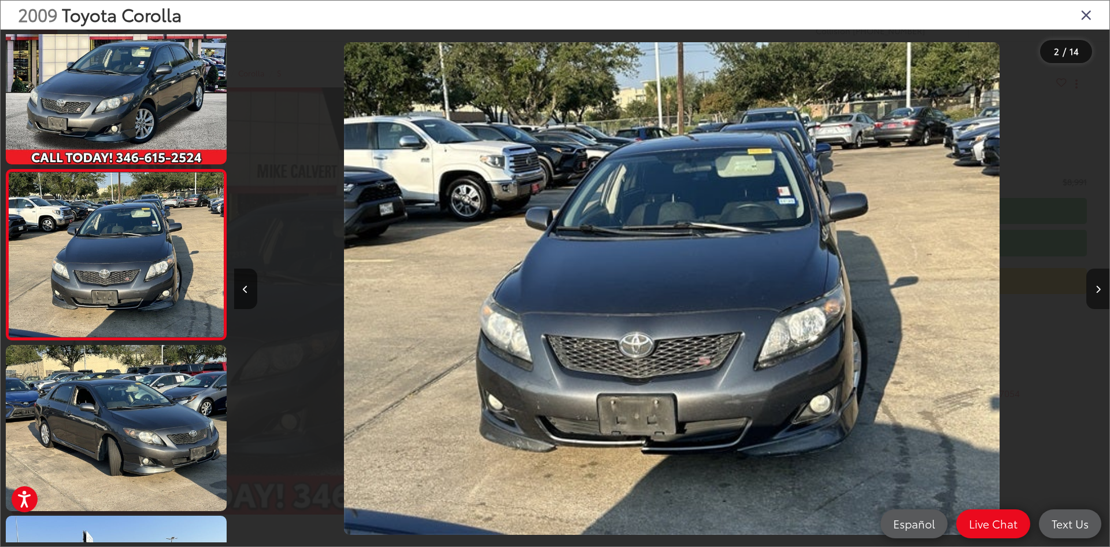
click at [1101, 283] on button "Next image" at bounding box center [1098, 288] width 23 height 40
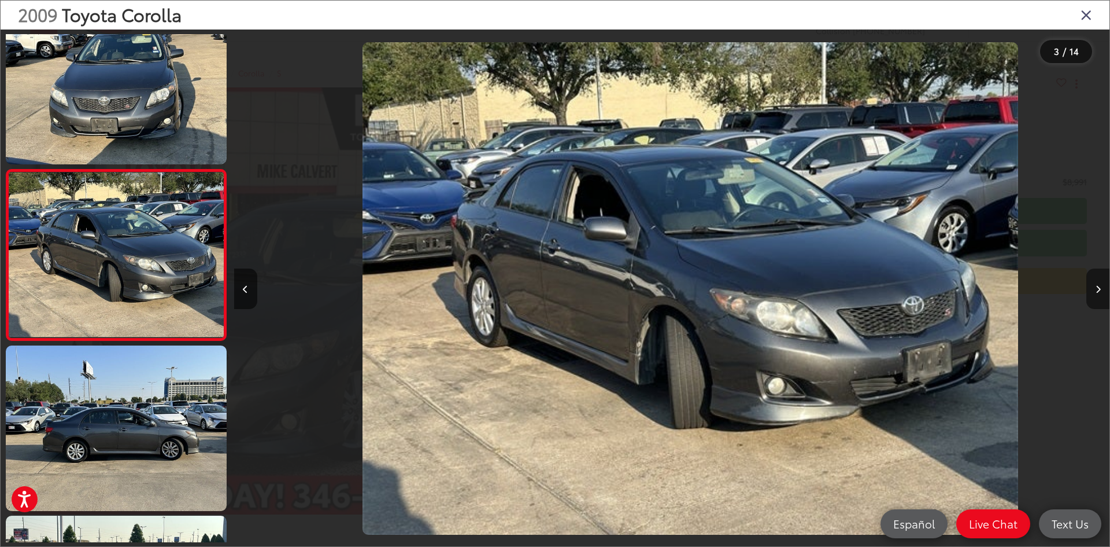
scroll to position [0, 1752]
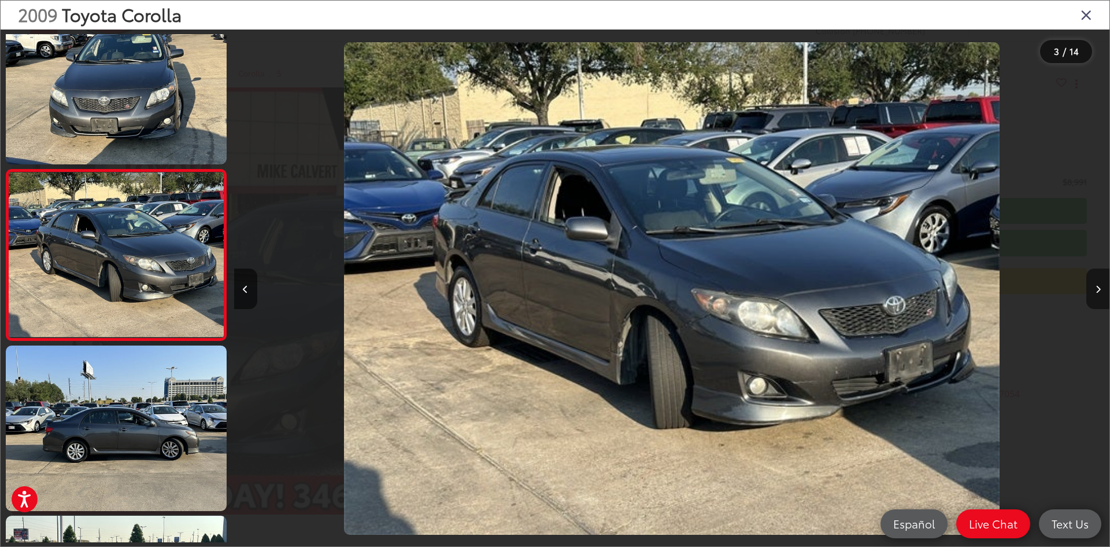
click at [1101, 283] on button "Next image" at bounding box center [1098, 288] width 23 height 40
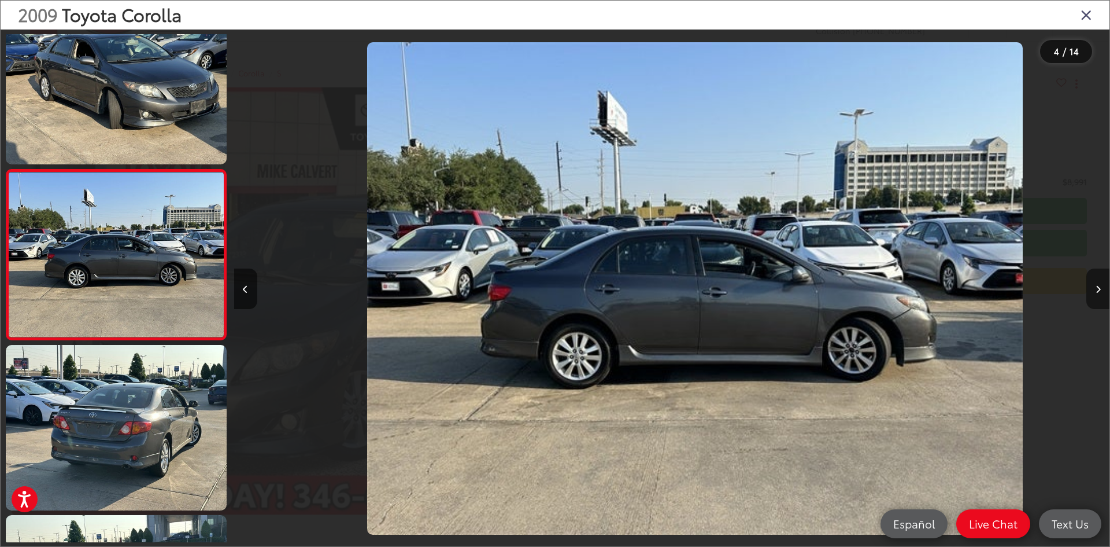
scroll to position [0, 2627]
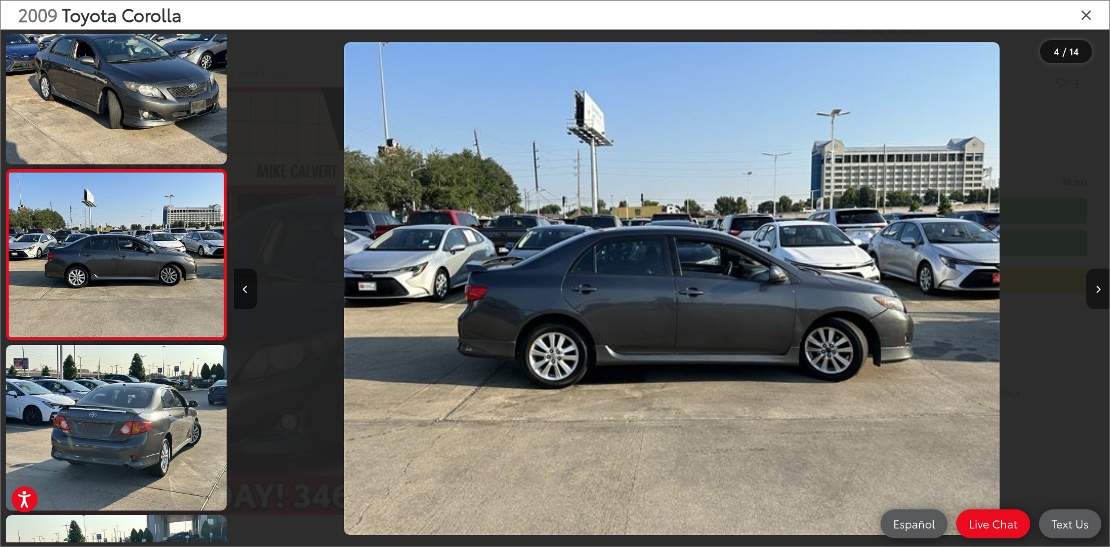
click at [1101, 283] on button "Next image" at bounding box center [1098, 288] width 23 height 40
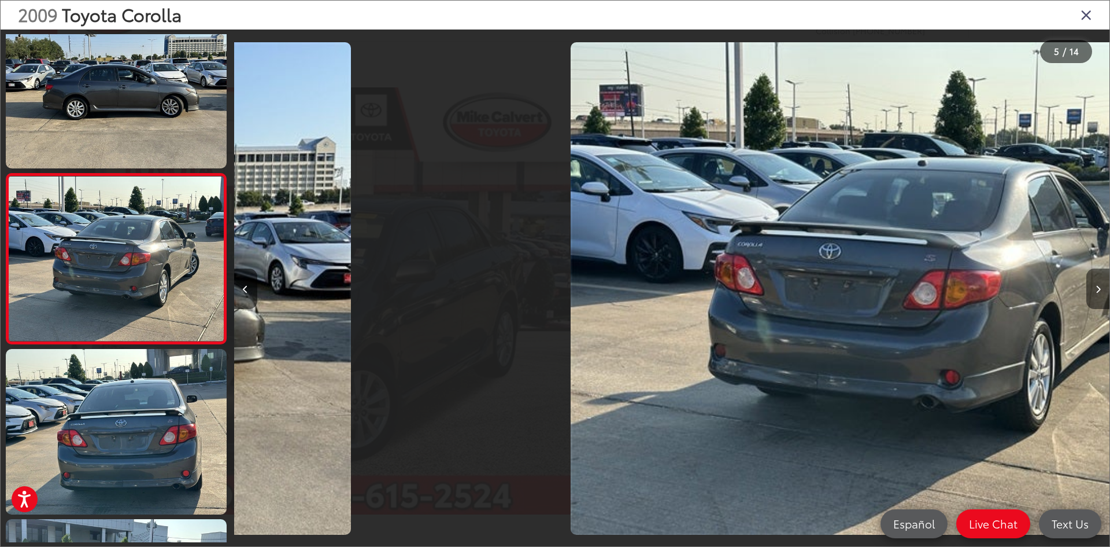
scroll to position [547, 0]
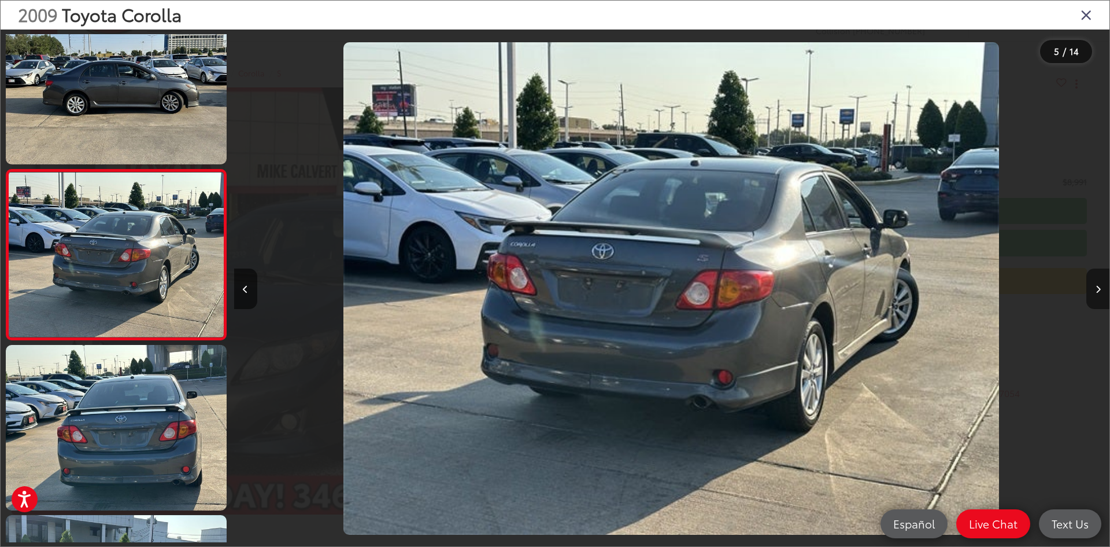
click at [1101, 283] on button "Next image" at bounding box center [1098, 288] width 23 height 40
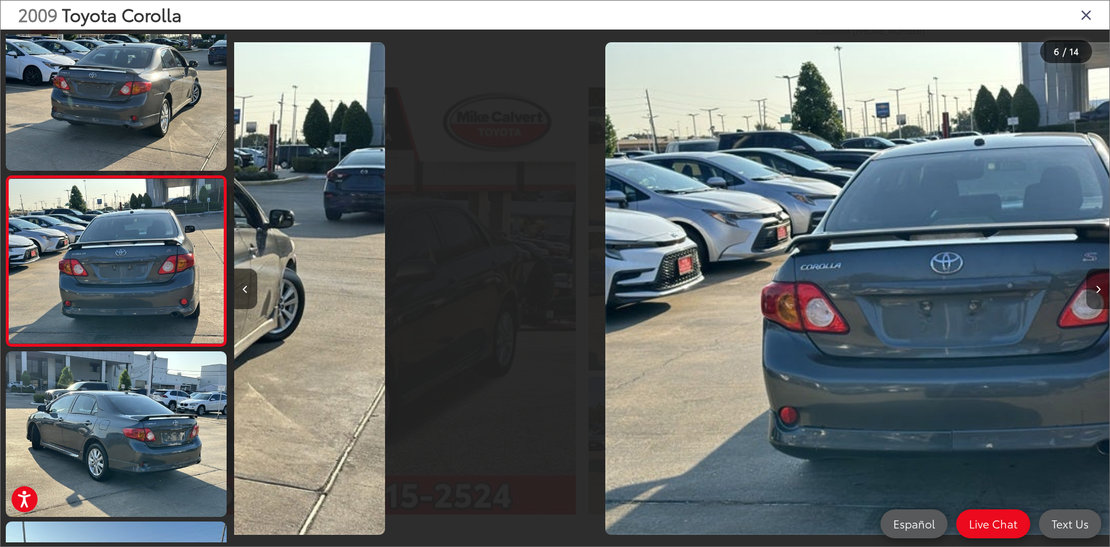
scroll to position [717, 0]
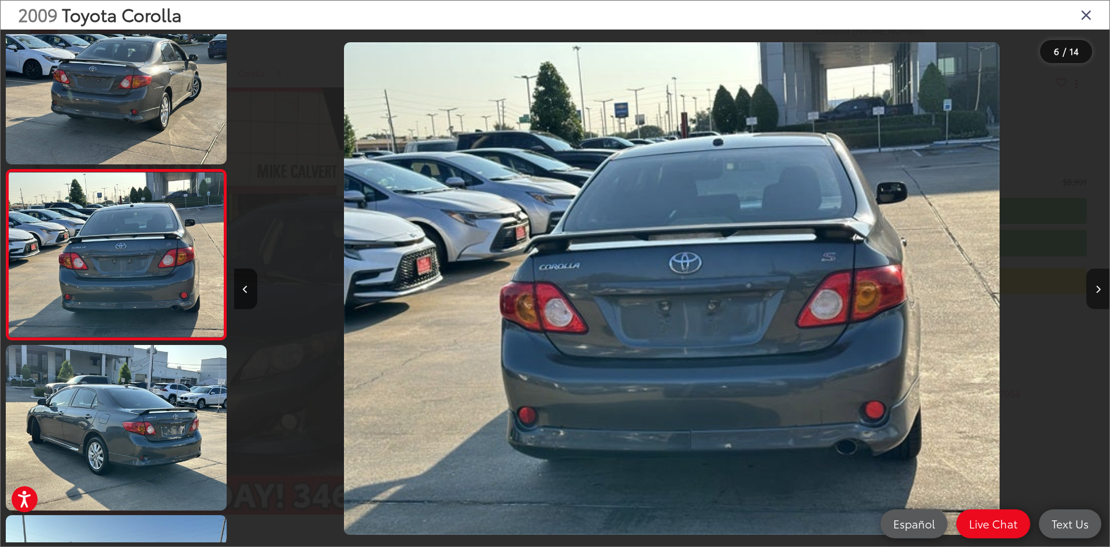
click at [1101, 283] on button "Next image" at bounding box center [1098, 288] width 23 height 40
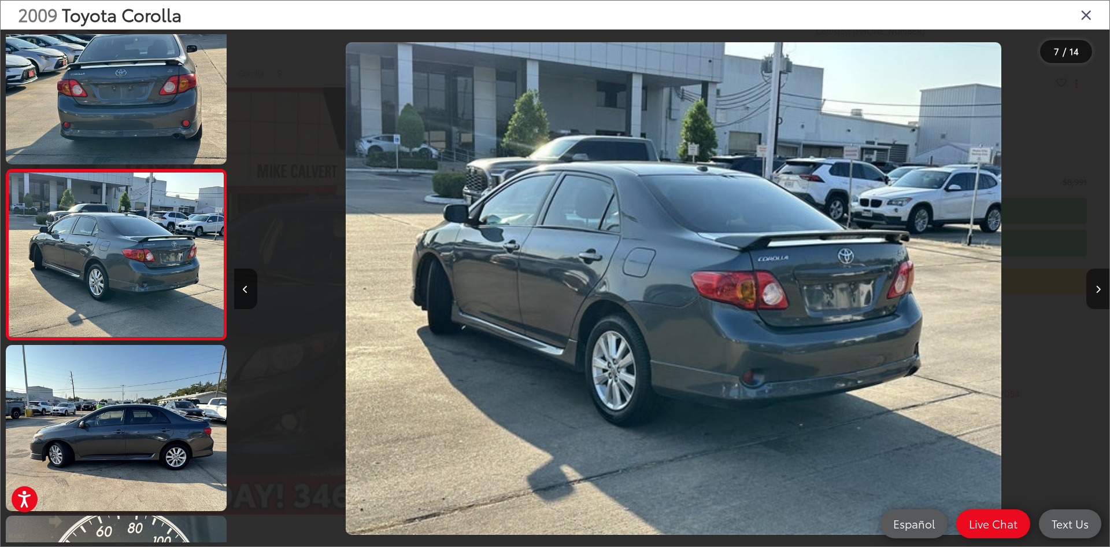
scroll to position [0, 5255]
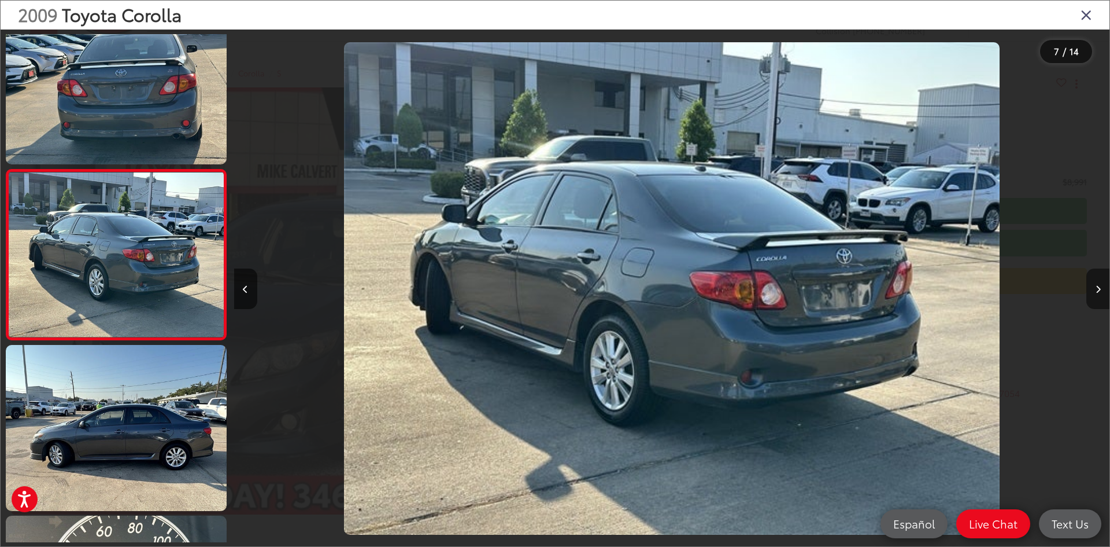
click at [1101, 283] on button "Next image" at bounding box center [1098, 288] width 23 height 40
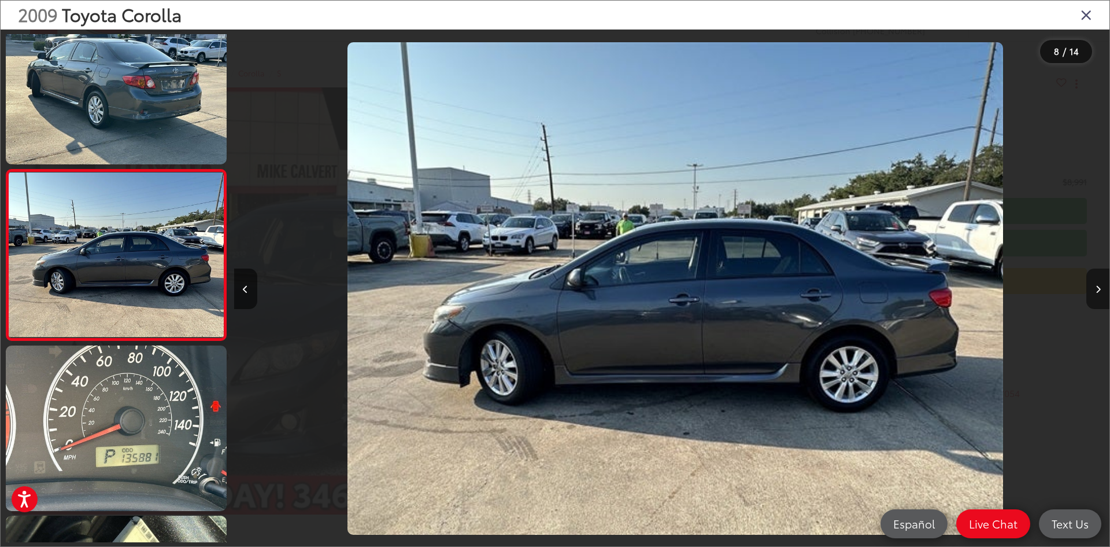
scroll to position [0, 6131]
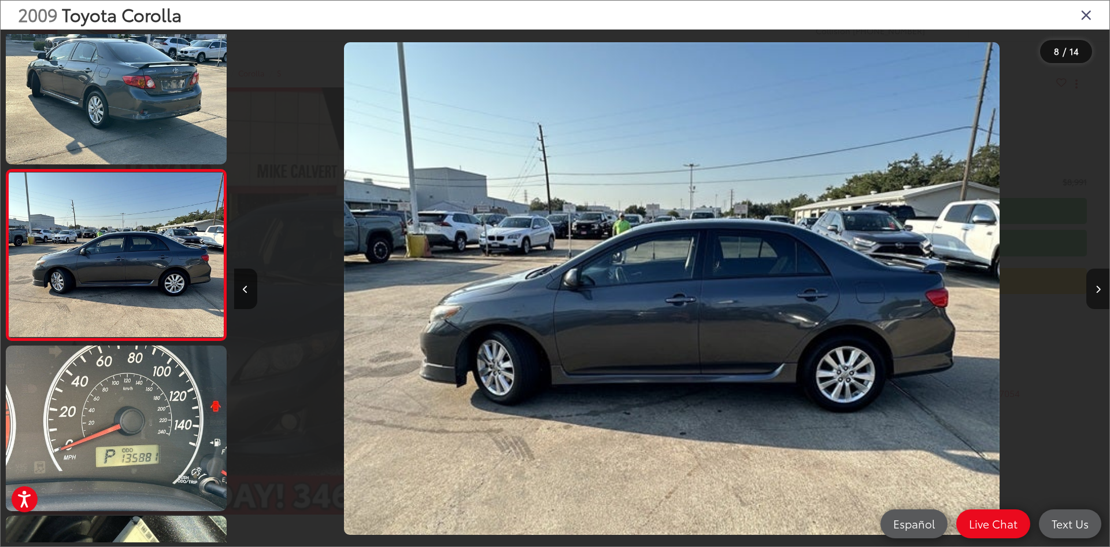
click at [1101, 284] on button "Next image" at bounding box center [1098, 288] width 23 height 40
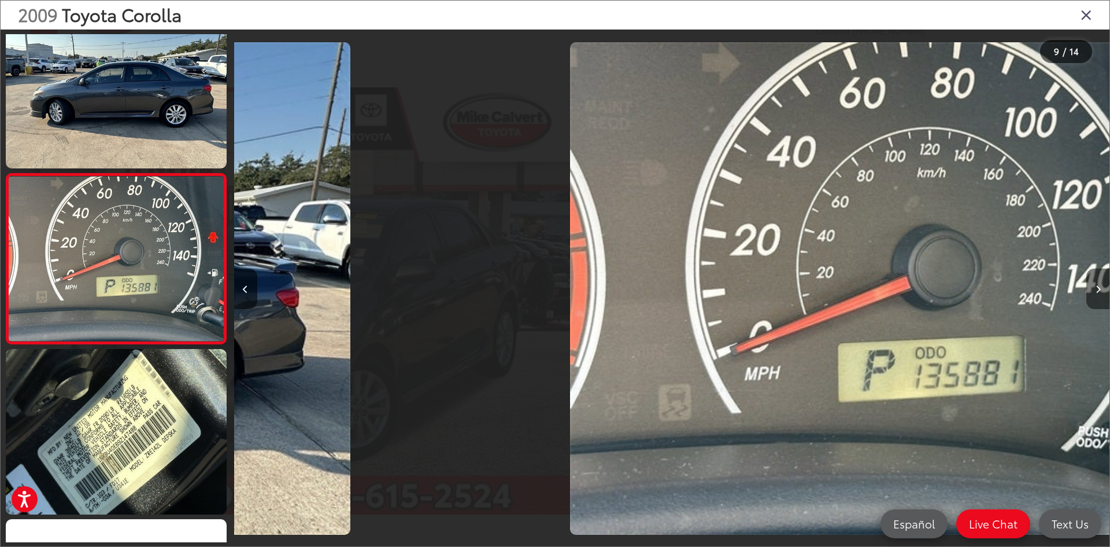
scroll to position [0, 0]
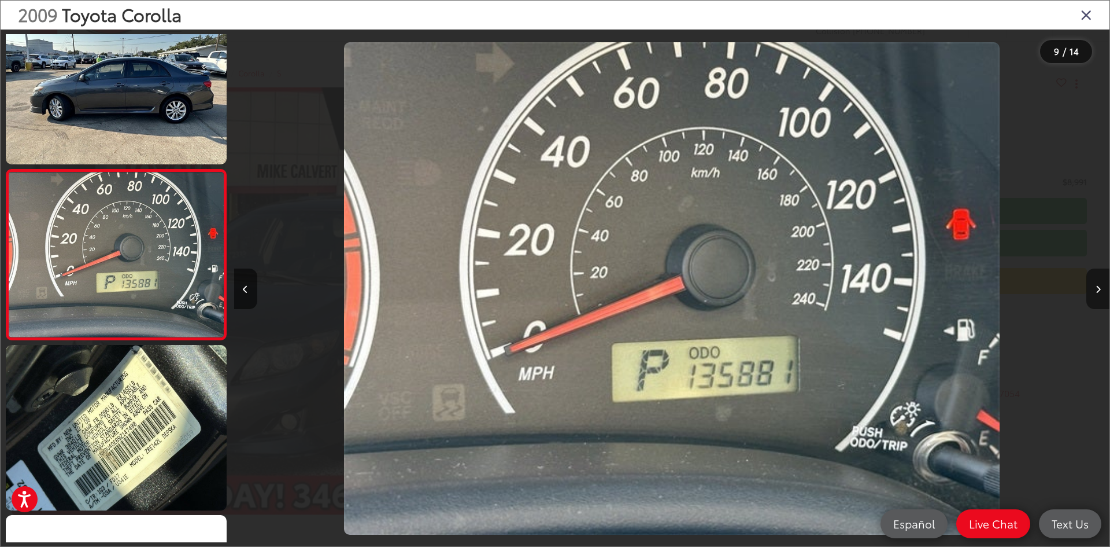
click at [1101, 284] on button "Next image" at bounding box center [1098, 288] width 23 height 40
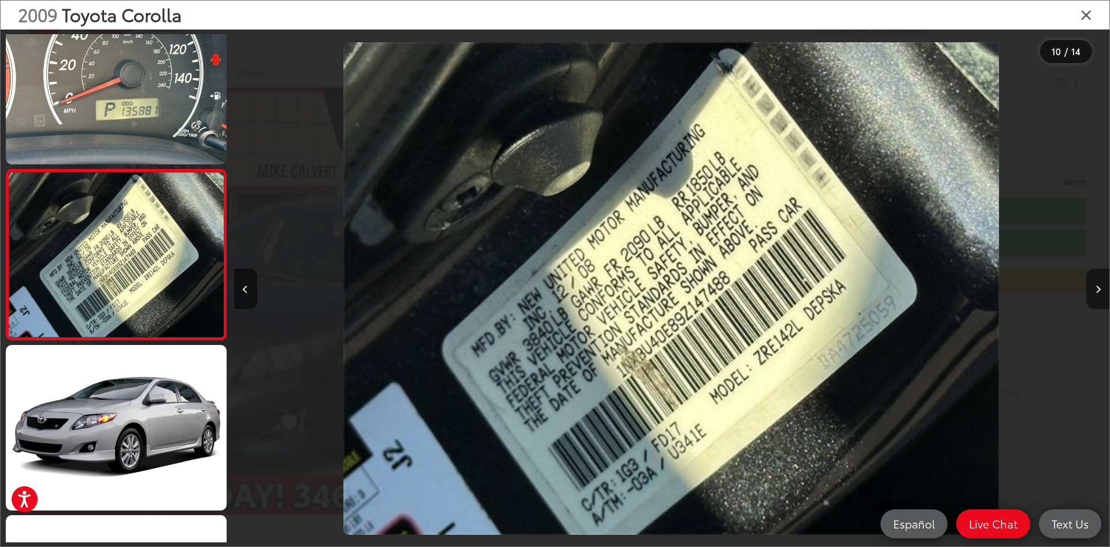
click at [1101, 284] on button "Next image" at bounding box center [1098, 288] width 23 height 40
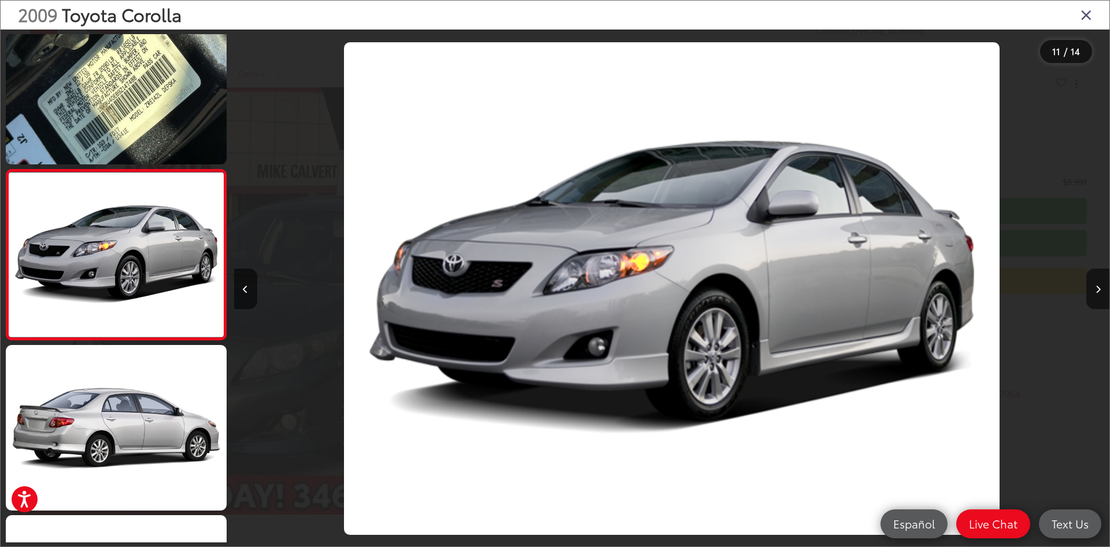
click at [1088, 14] on icon "Close gallery" at bounding box center [1087, 14] width 12 height 15
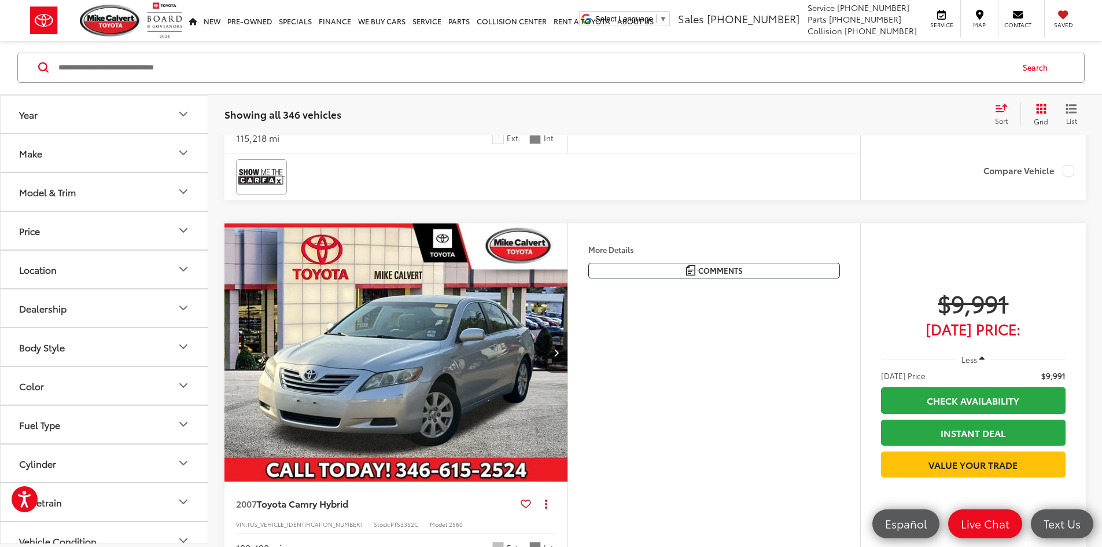
scroll to position [2151, 0]
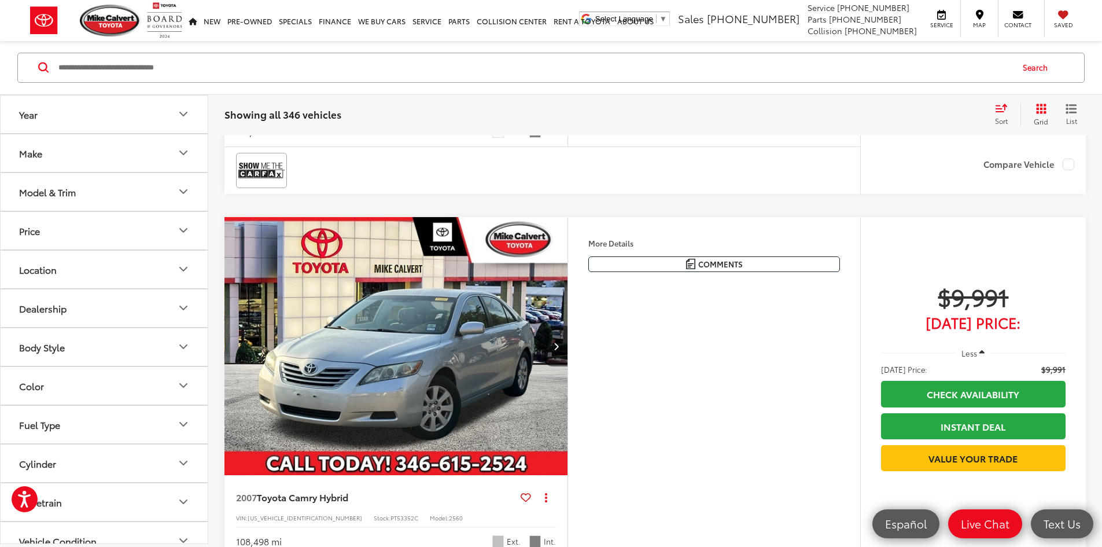
drag, startPoint x: 453, startPoint y: 297, endPoint x: 267, endPoint y: 398, distance: 212.2
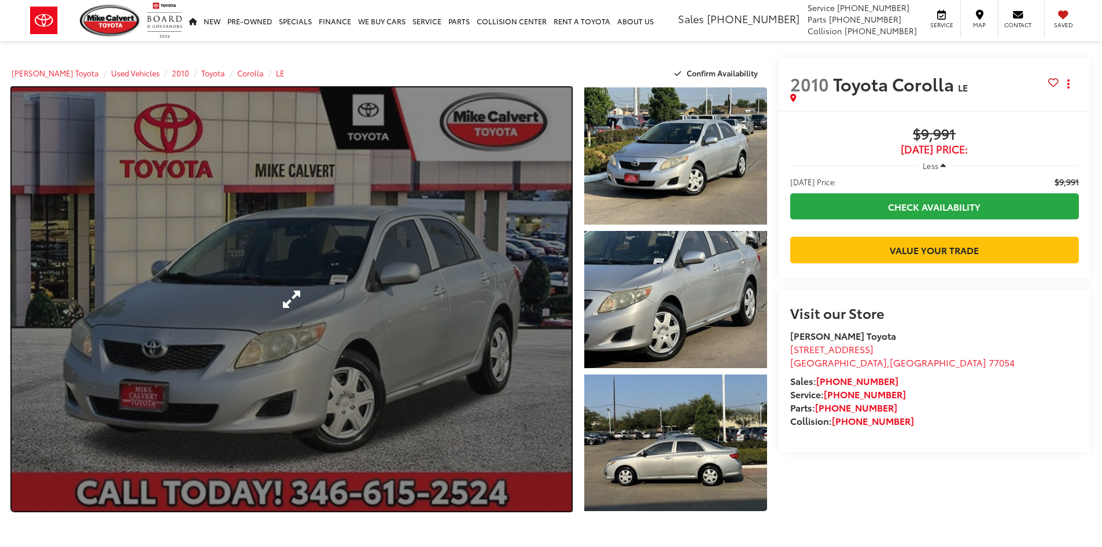
click at [263, 307] on link "Expand Photo 0" at bounding box center [292, 298] width 560 height 423
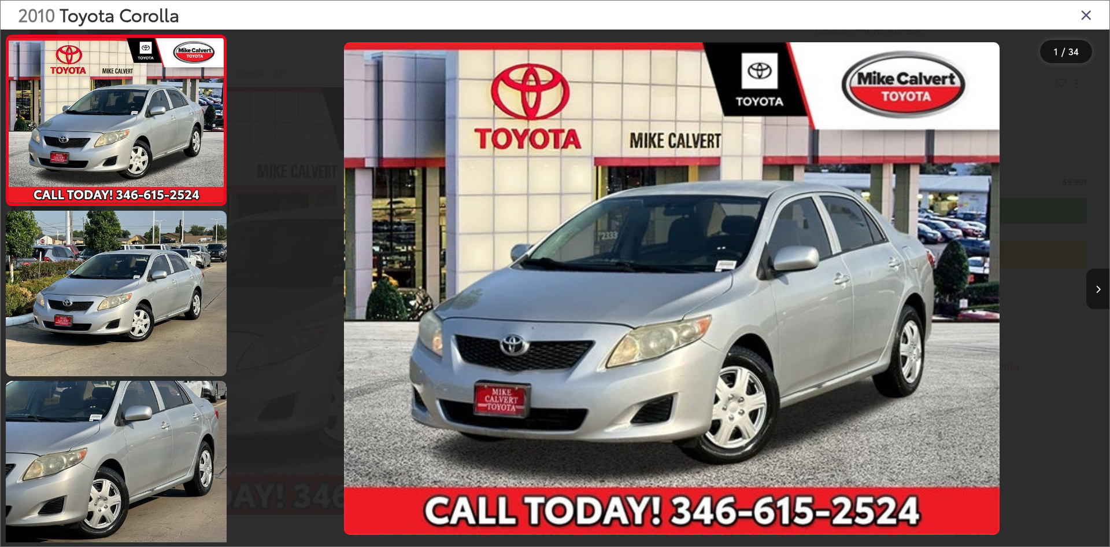
click at [1101, 289] on button "Next image" at bounding box center [1098, 288] width 23 height 40
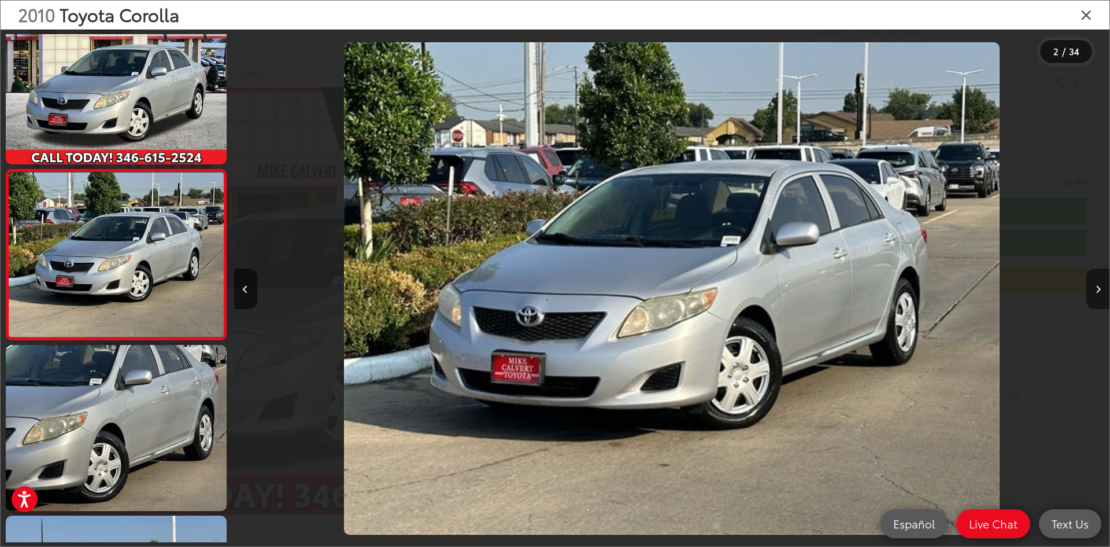
click at [1101, 289] on button "Next image" at bounding box center [1098, 288] width 23 height 40
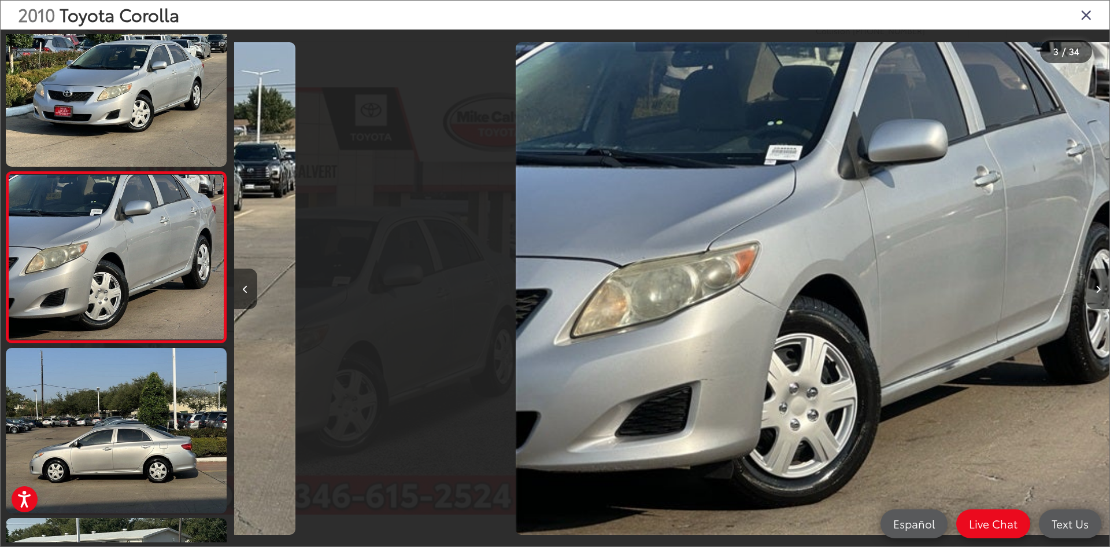
scroll to position [206, 0]
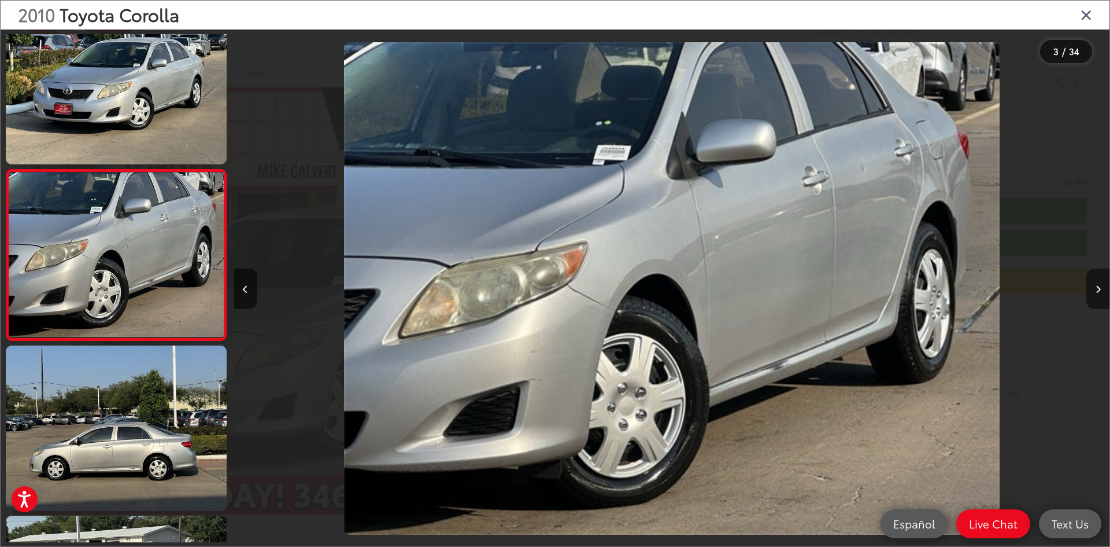
click at [1101, 289] on button "Next image" at bounding box center [1098, 288] width 23 height 40
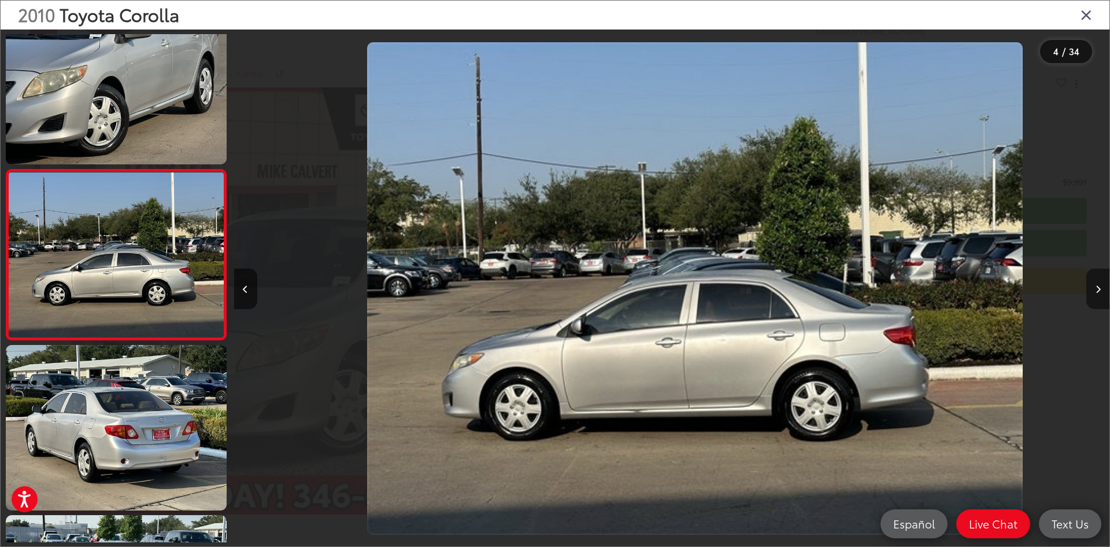
scroll to position [0, 2627]
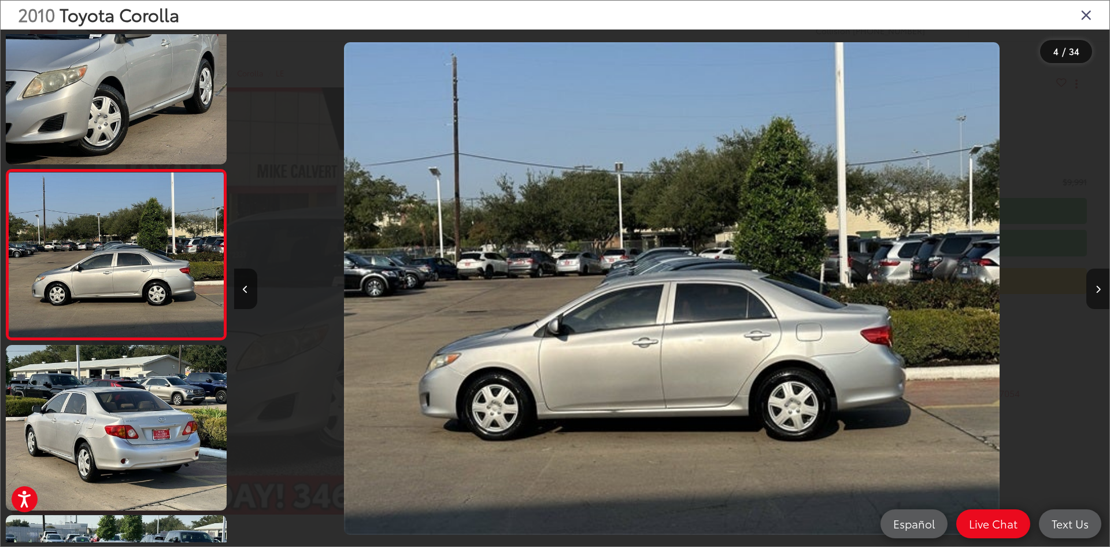
click at [1101, 289] on button "Next image" at bounding box center [1098, 288] width 23 height 40
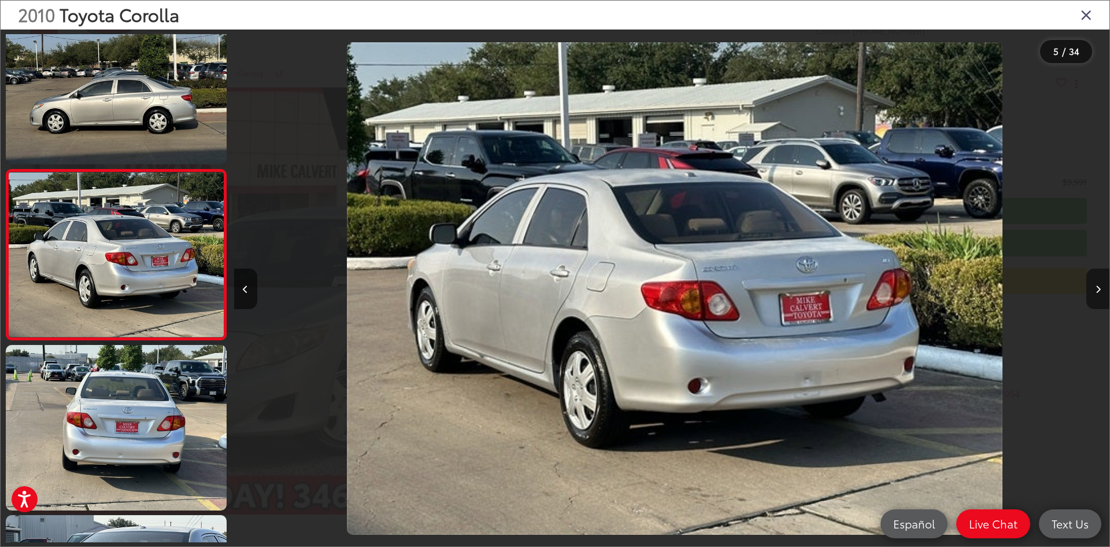
scroll to position [0, 3504]
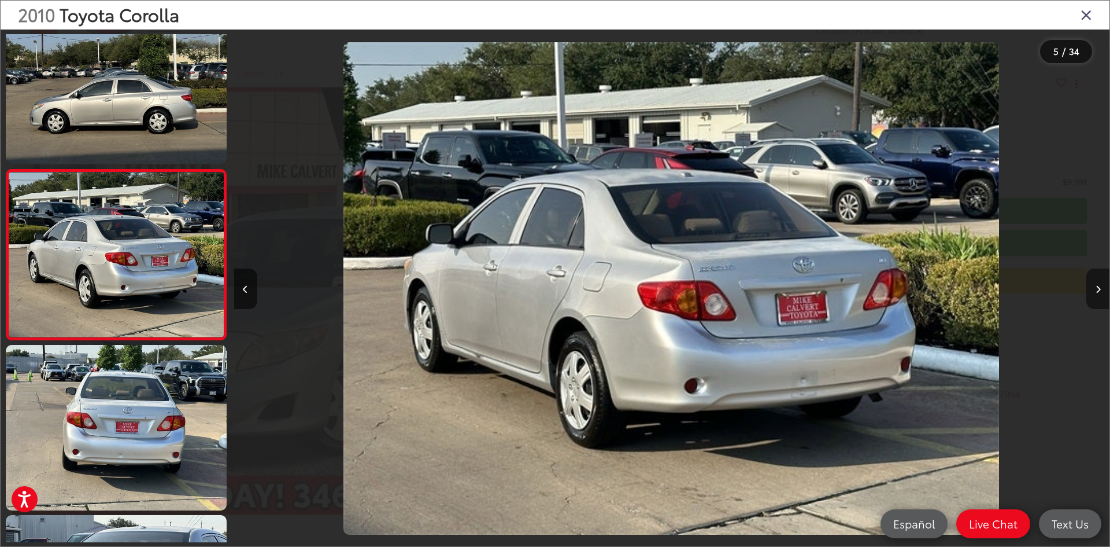
click at [1101, 289] on button "Next image" at bounding box center [1098, 288] width 23 height 40
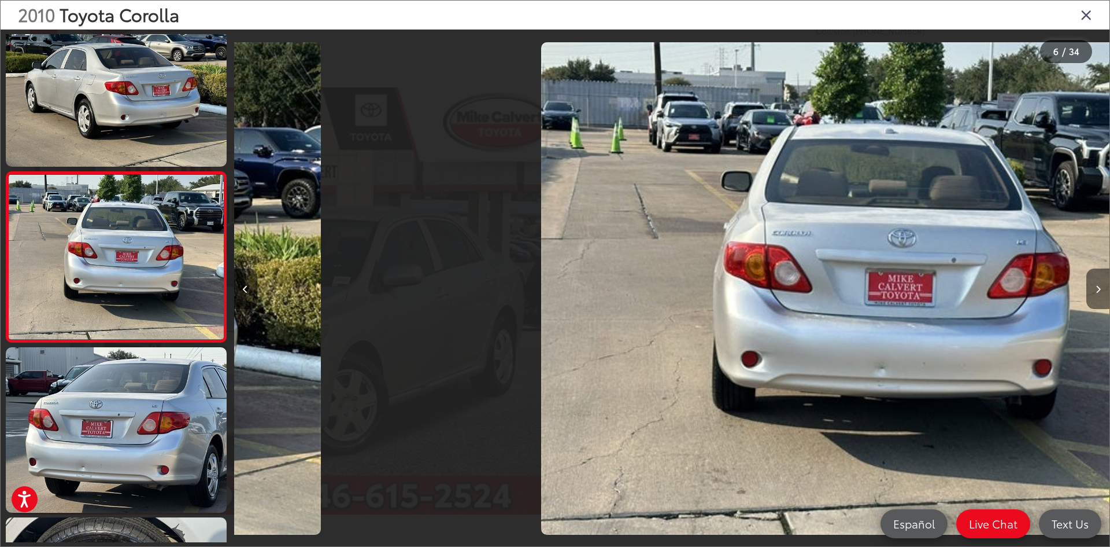
scroll to position [717, 0]
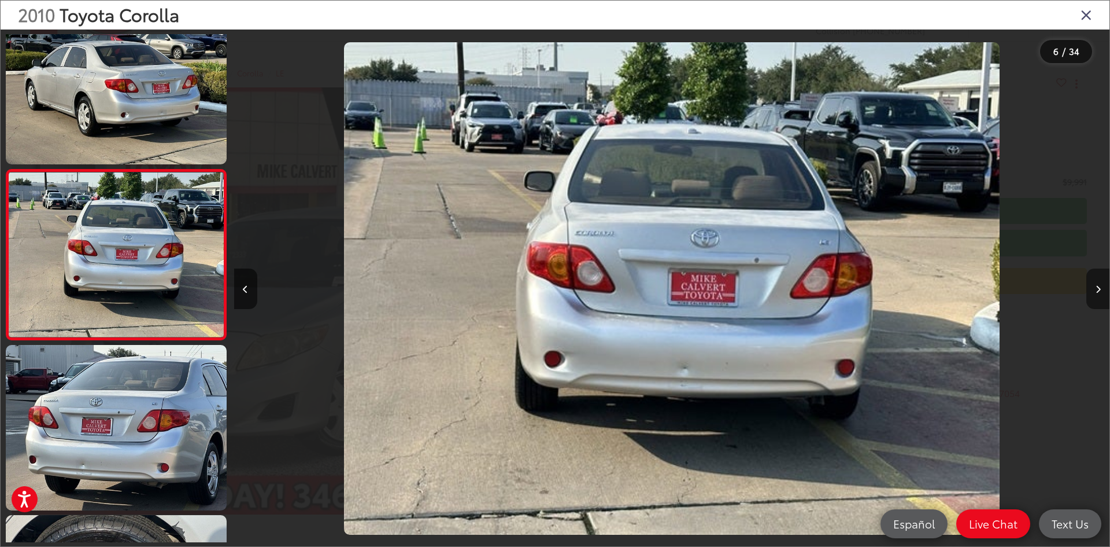
click at [1101, 289] on button "Next image" at bounding box center [1098, 288] width 23 height 40
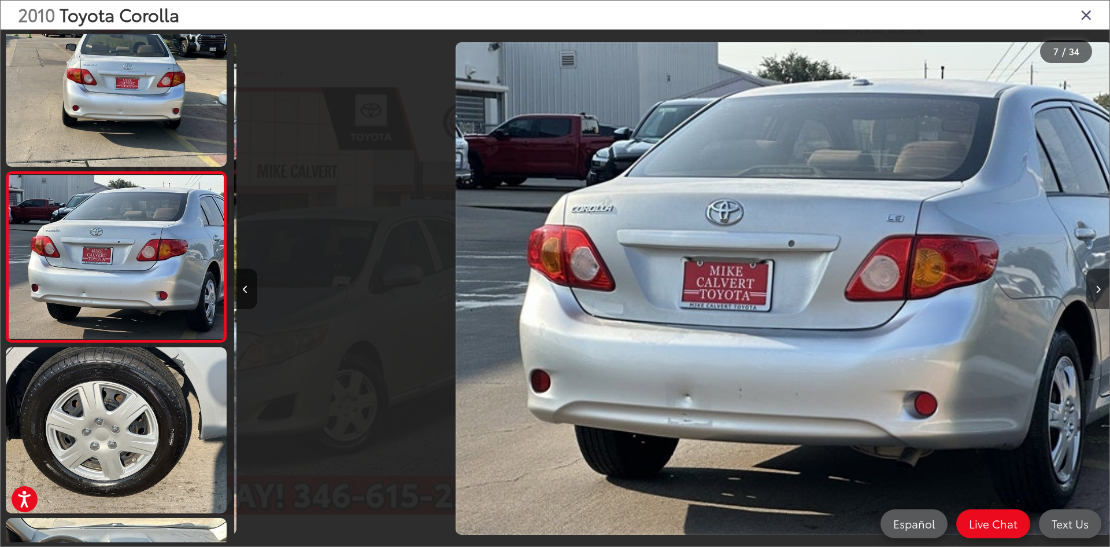
scroll to position [887, 0]
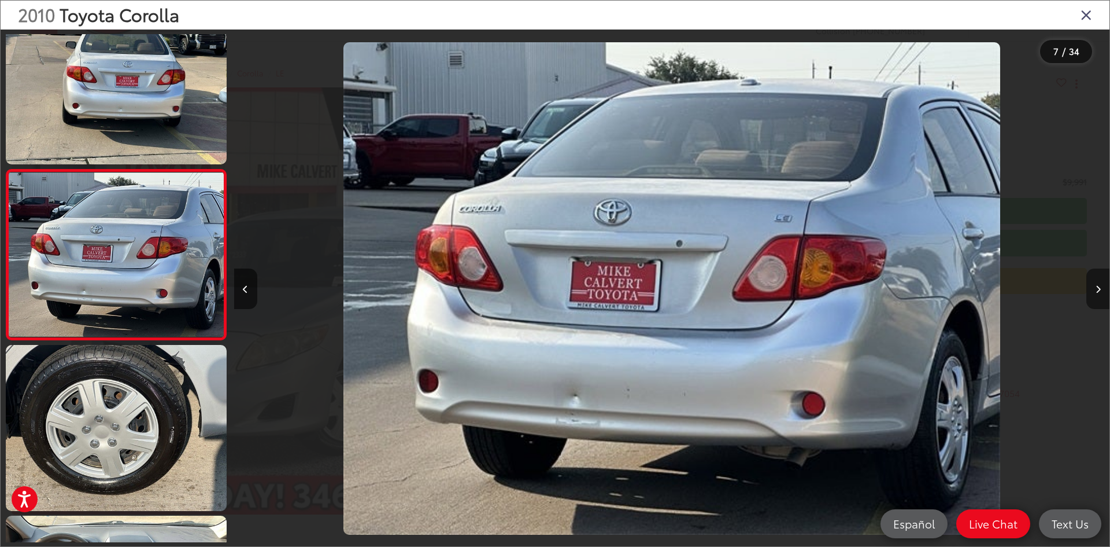
click at [1101, 289] on button "Next image" at bounding box center [1098, 288] width 23 height 40
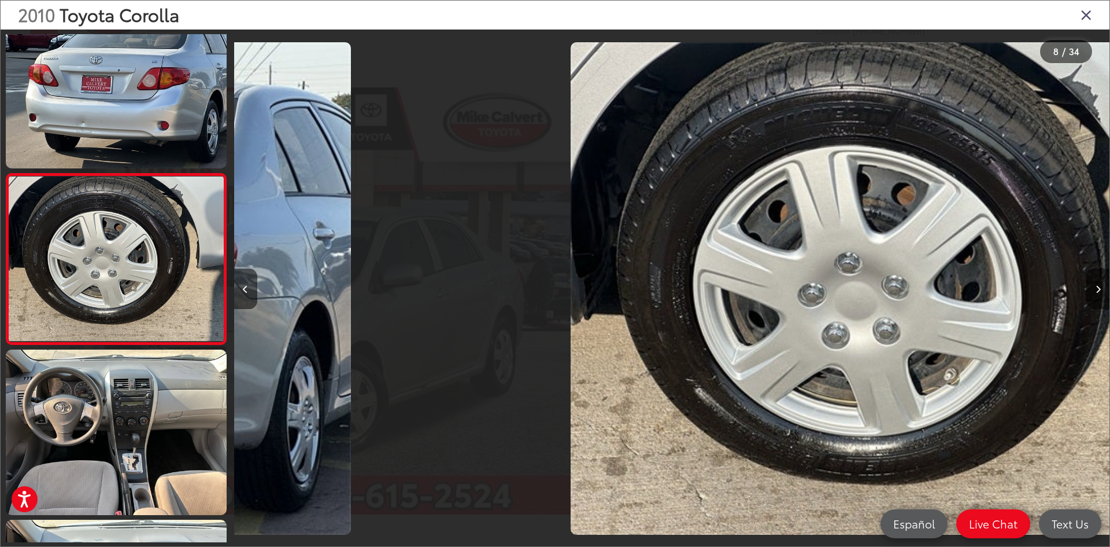
scroll to position [1057, 0]
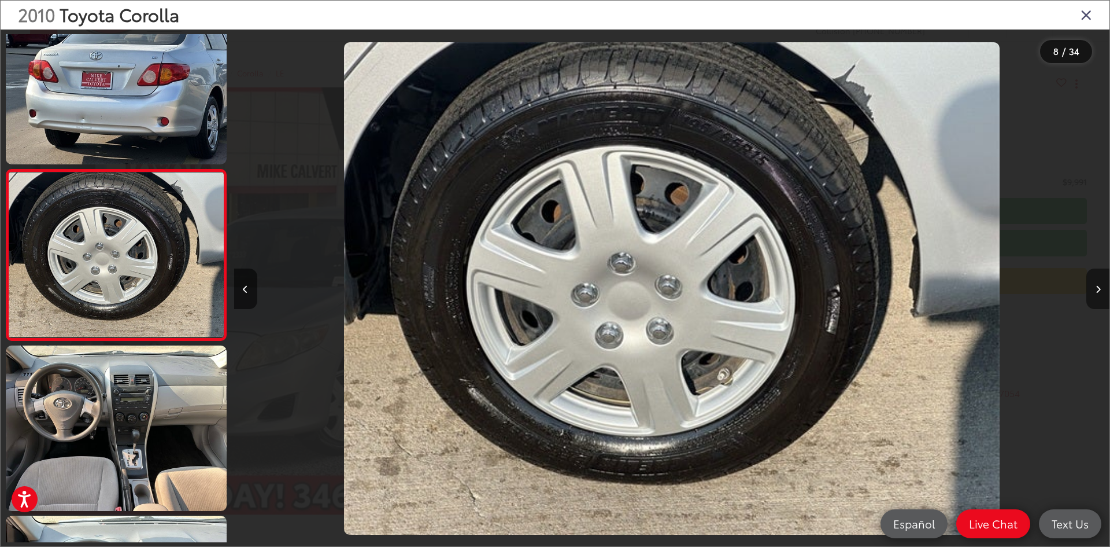
click at [1101, 289] on button "Next image" at bounding box center [1098, 288] width 23 height 40
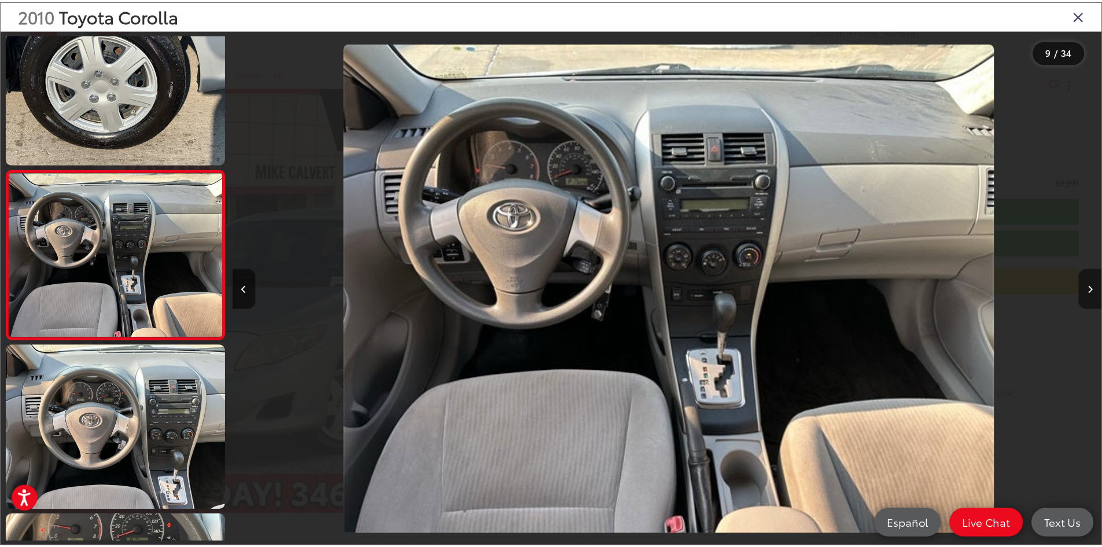
scroll to position [0, 7007]
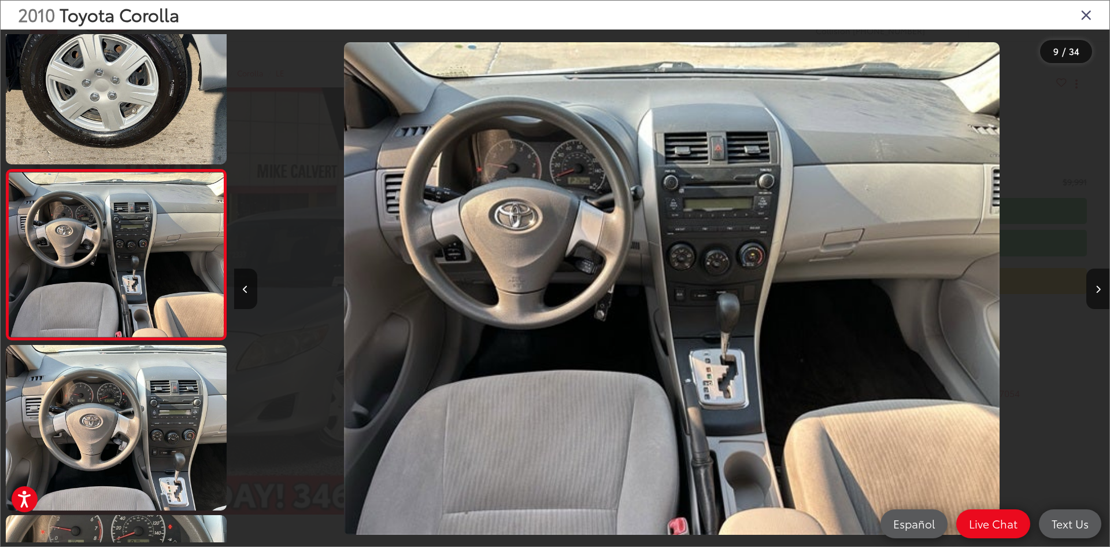
click at [1089, 11] on icon "Close gallery" at bounding box center [1087, 14] width 12 height 15
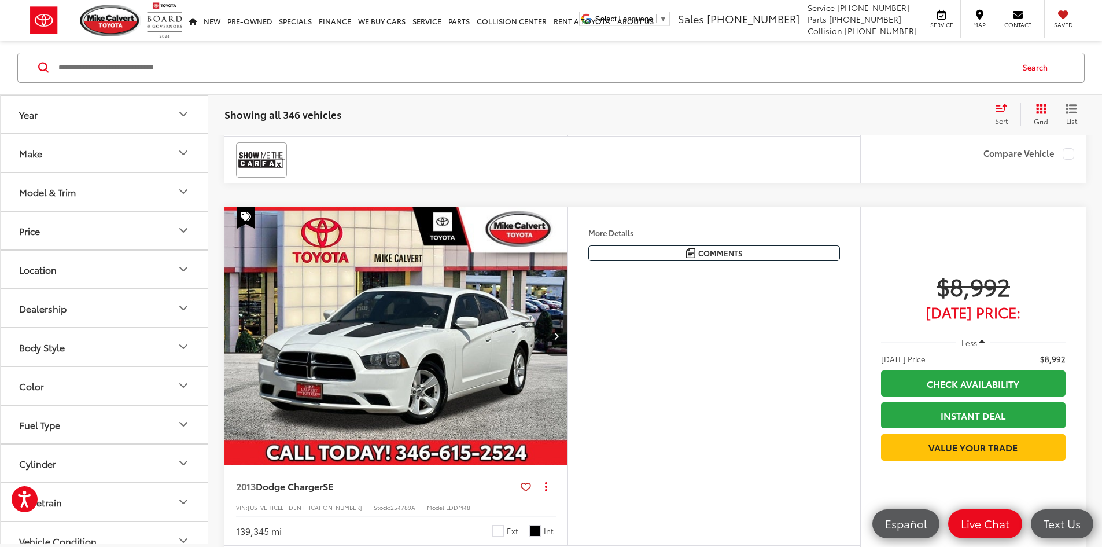
scroll to position [1284, 0]
